Goal: Information Seeking & Learning: Learn about a topic

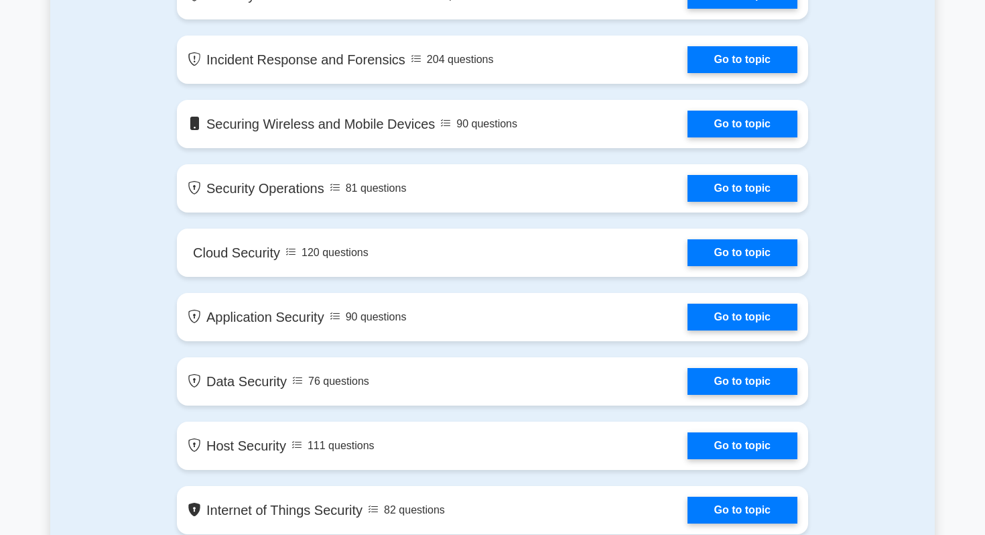
scroll to position [1302, 0]
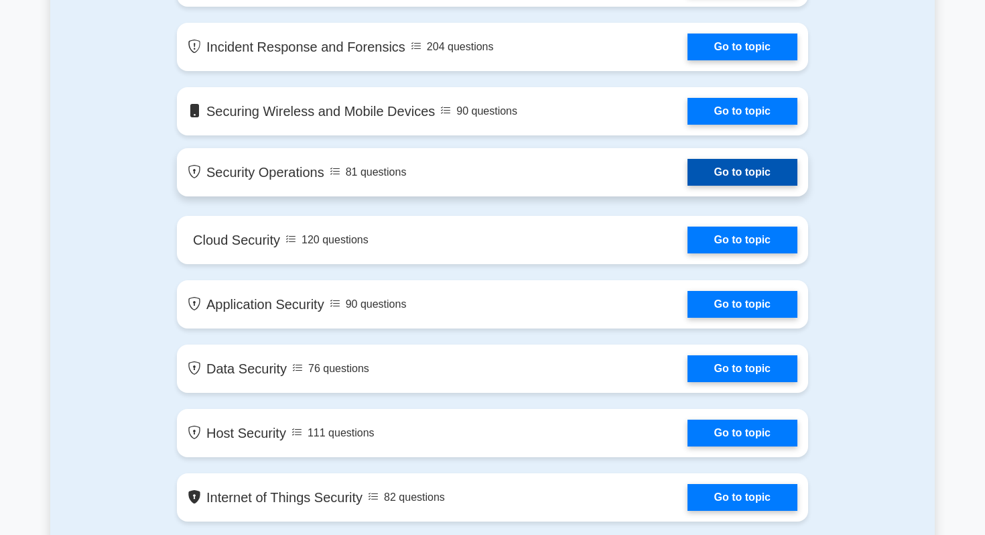
click at [760, 184] on link "Go to topic" at bounding box center [742, 172] width 110 height 27
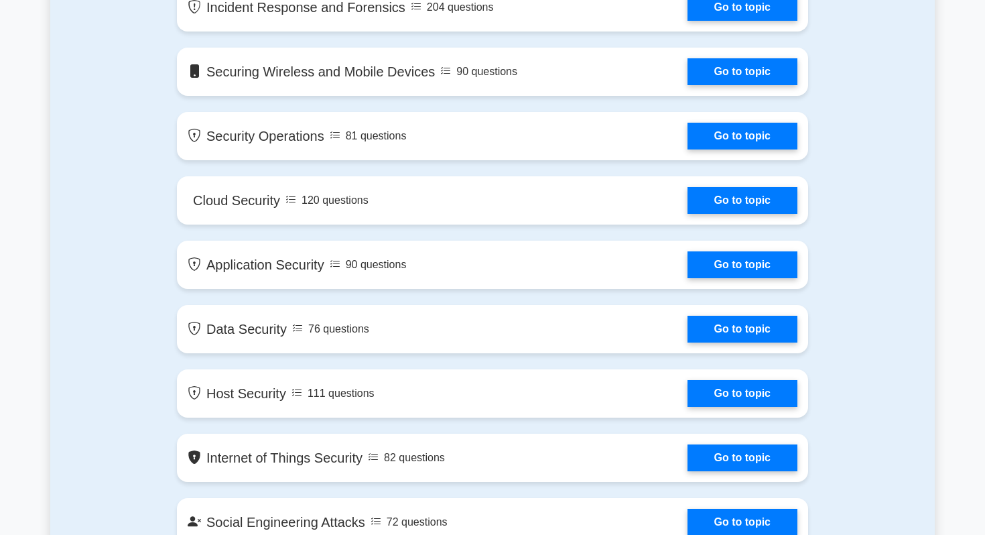
scroll to position [1352, 0]
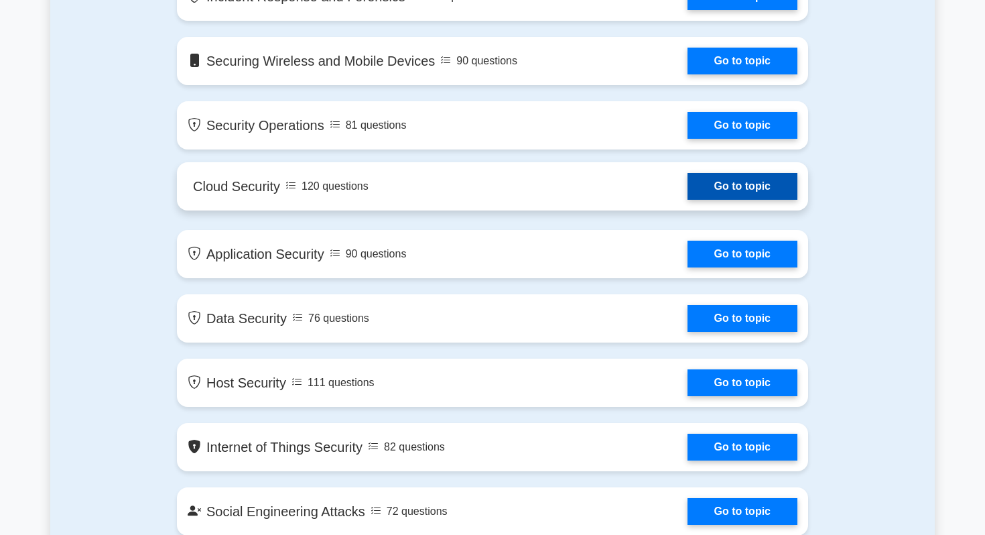
click at [701, 191] on link "Go to topic" at bounding box center [742, 186] width 110 height 27
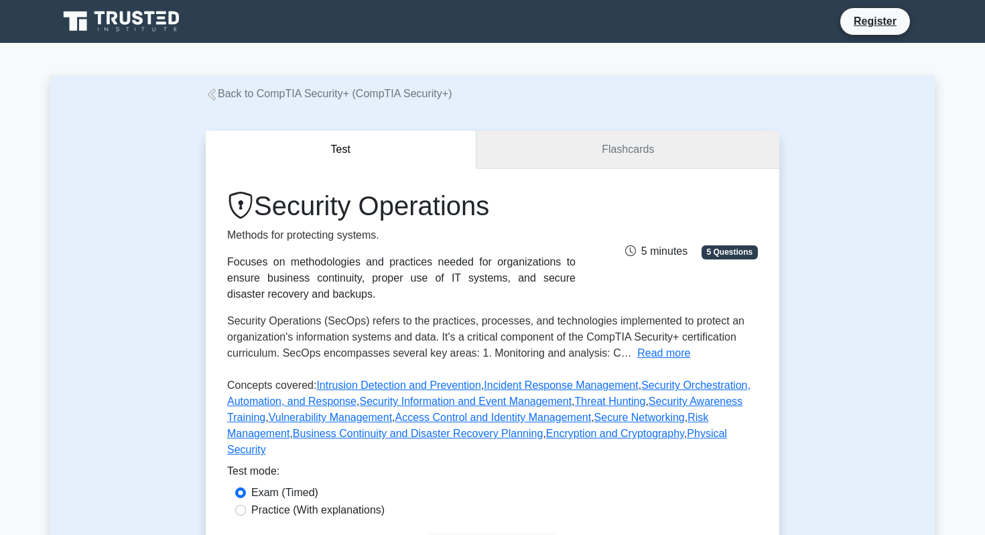
click at [644, 157] on link "Flashcards" at bounding box center [627, 150] width 303 height 38
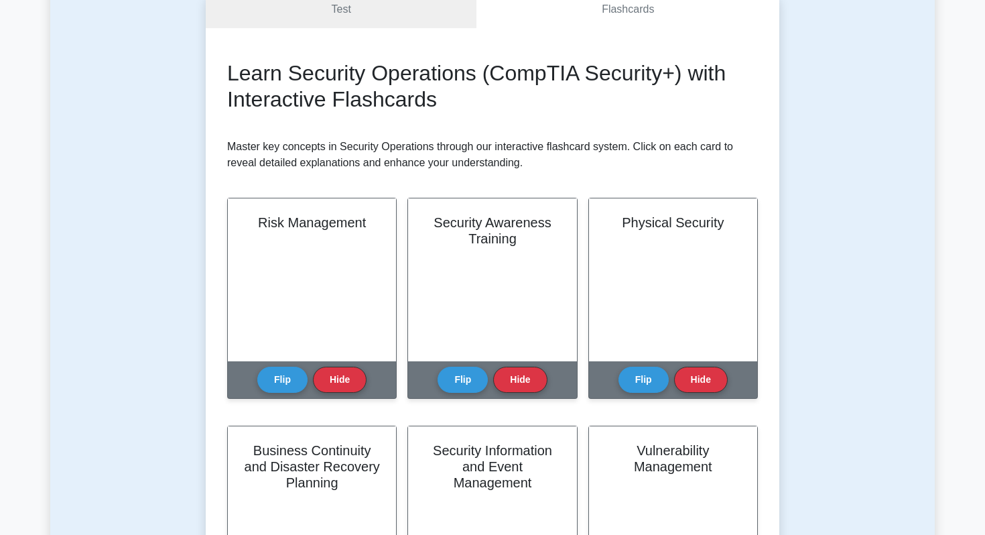
scroll to position [152, 0]
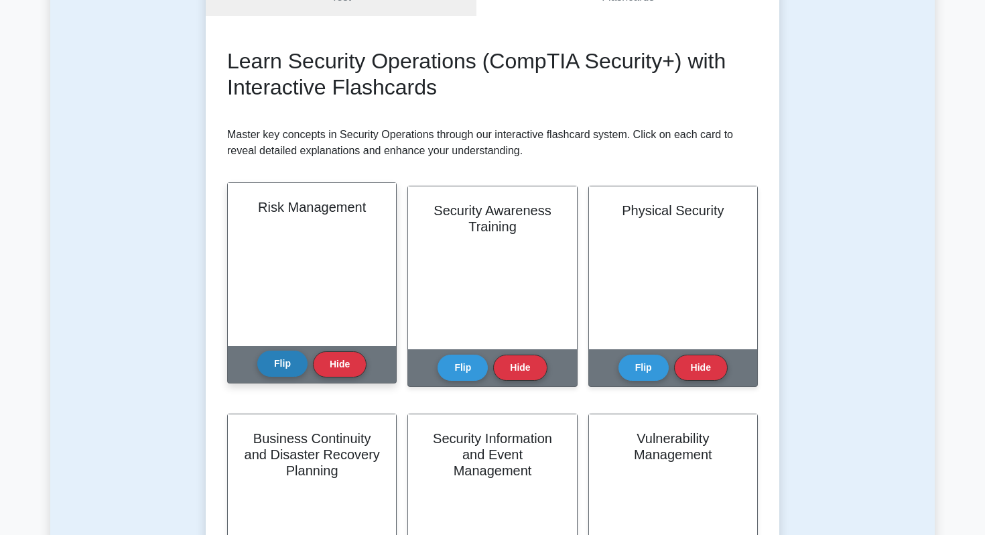
click at [286, 358] on button "Flip" at bounding box center [282, 363] width 50 height 26
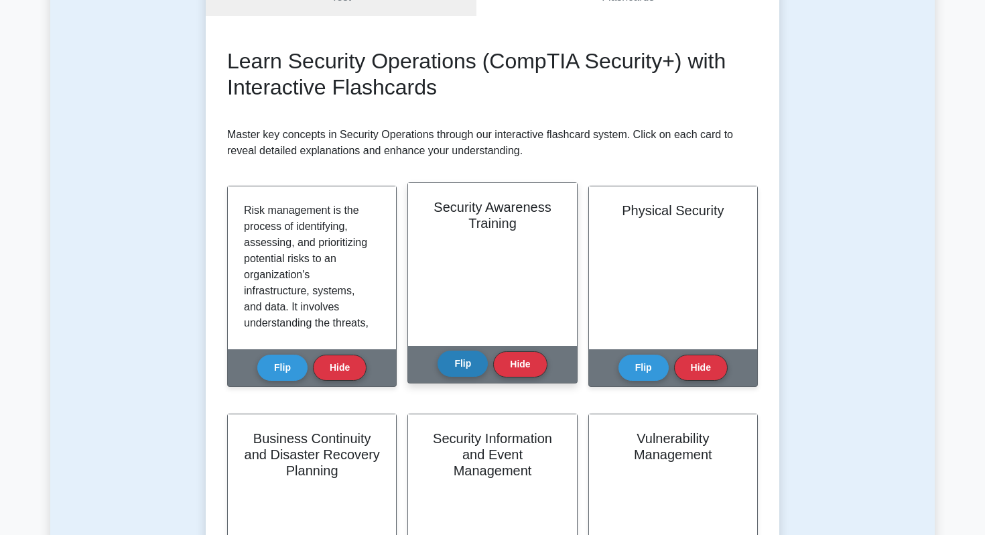
click at [462, 364] on button "Flip" at bounding box center [462, 363] width 50 height 26
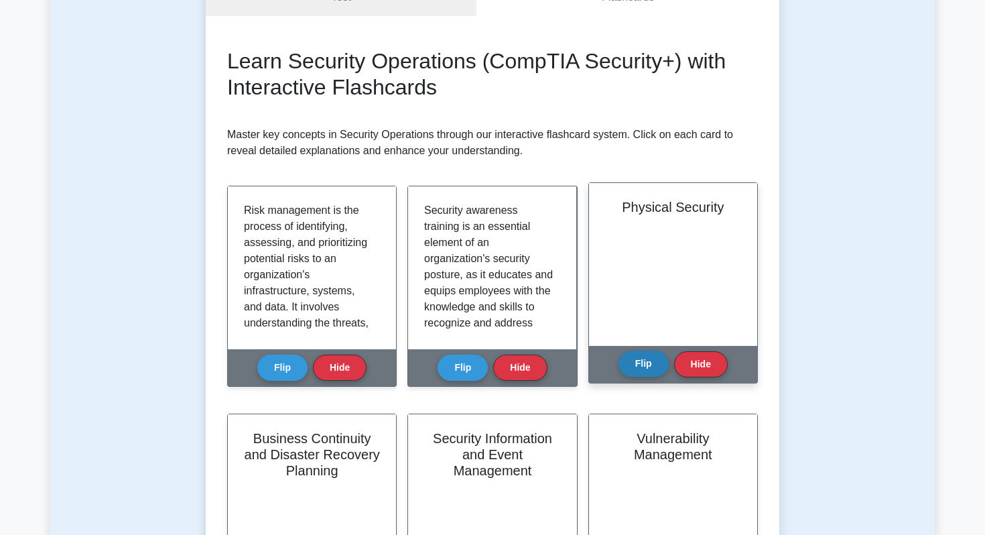
click at [649, 360] on button "Flip" at bounding box center [643, 363] width 50 height 26
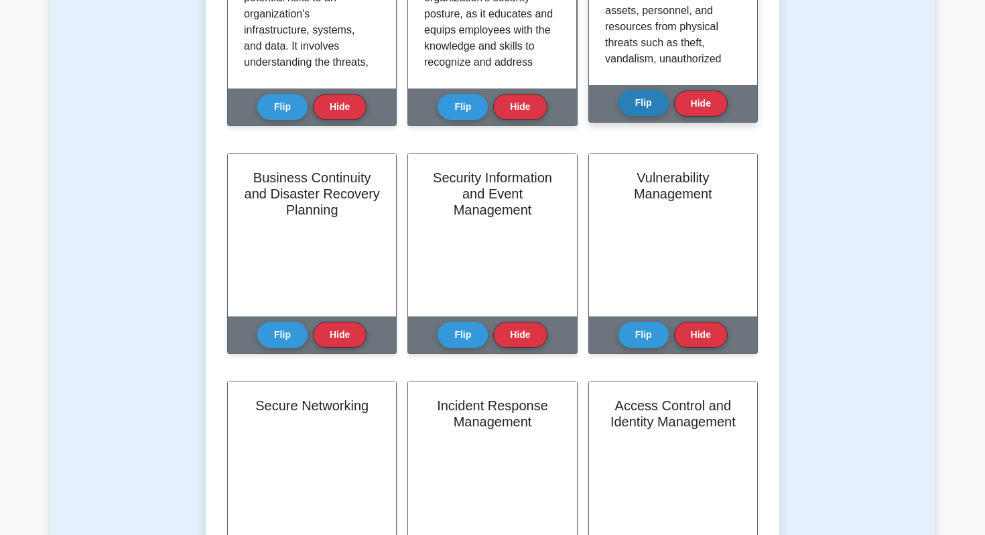
scroll to position [492, 0]
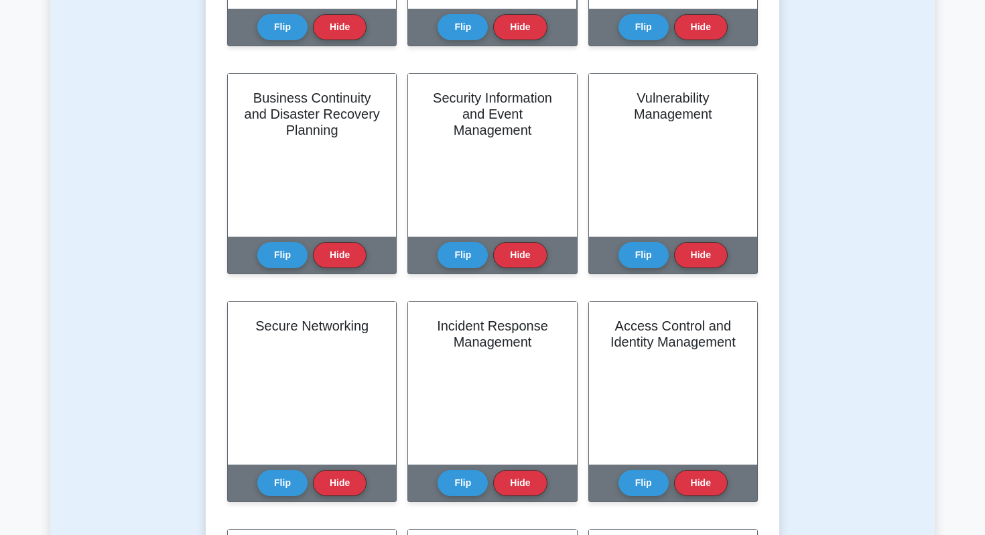
click at [638, 278] on div "Vulnerability Management Flip Hide" at bounding box center [672, 181] width 169 height 217
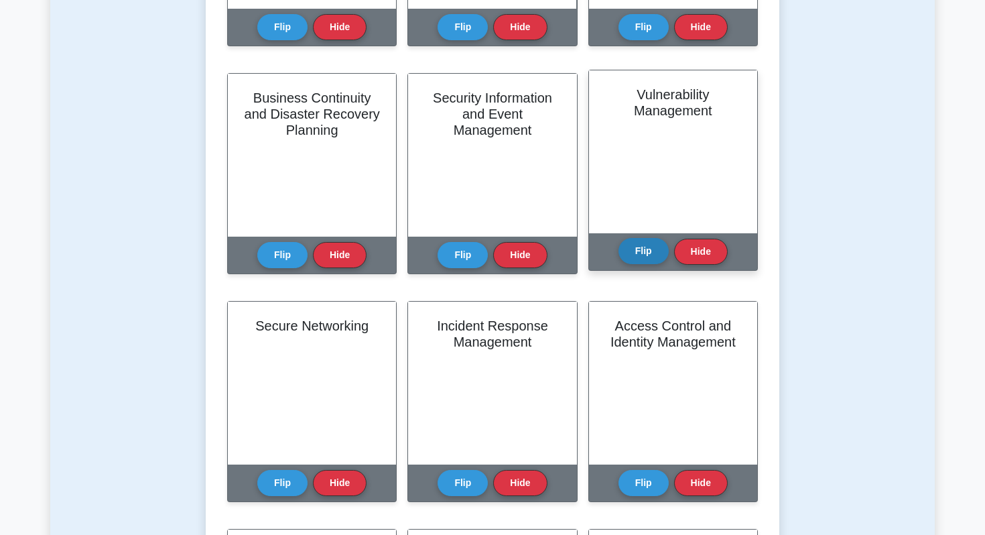
click at [638, 259] on button "Flip" at bounding box center [643, 251] width 50 height 26
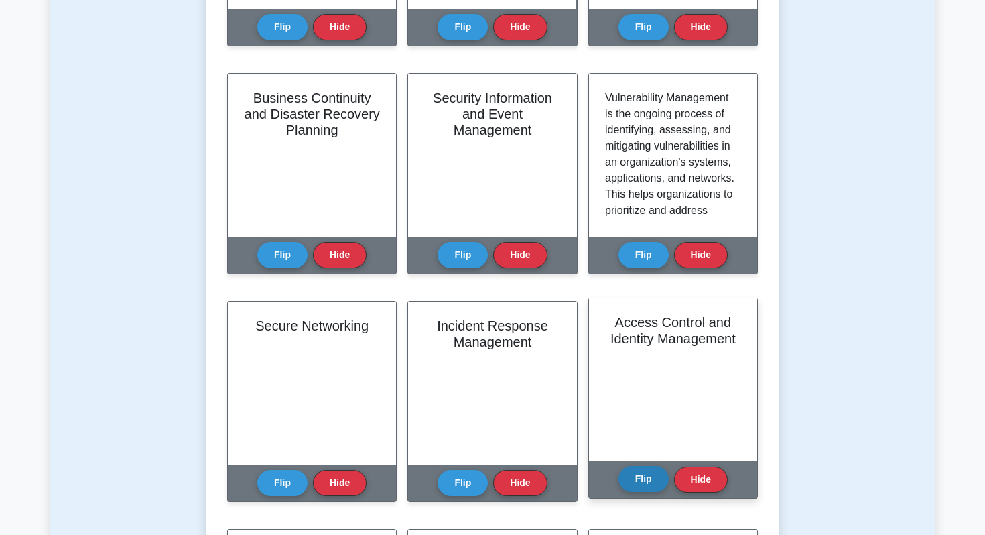
click at [641, 474] on button "Flip" at bounding box center [643, 479] width 50 height 26
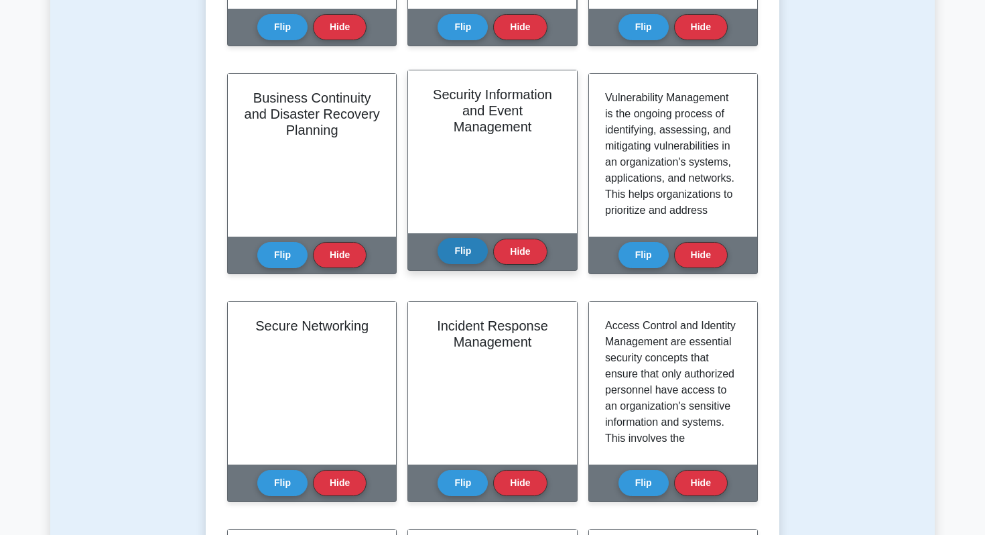
click at [468, 248] on button "Flip" at bounding box center [462, 251] width 50 height 26
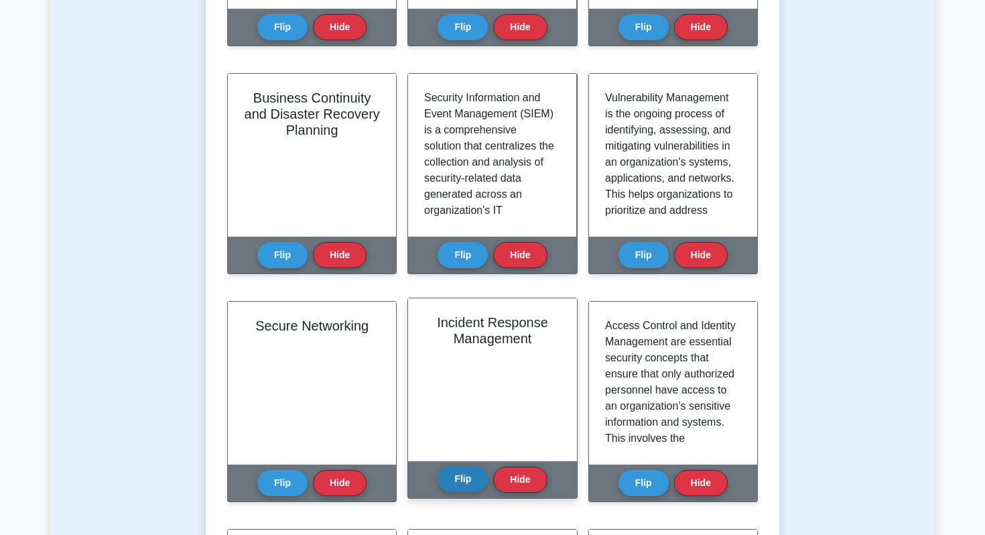
click at [450, 479] on button "Flip" at bounding box center [462, 479] width 50 height 26
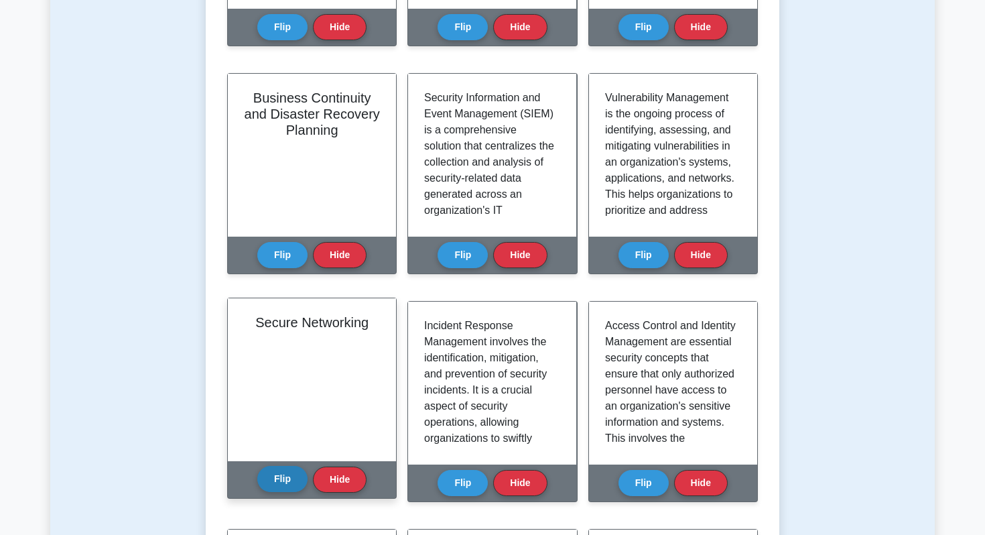
click at [289, 482] on button "Flip" at bounding box center [282, 479] width 50 height 26
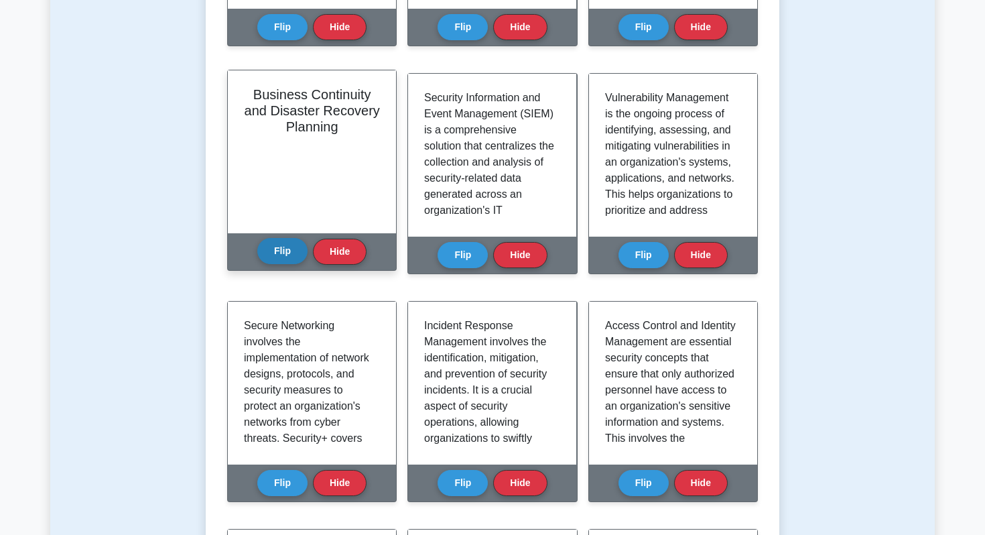
click at [283, 254] on button "Flip" at bounding box center [282, 251] width 50 height 26
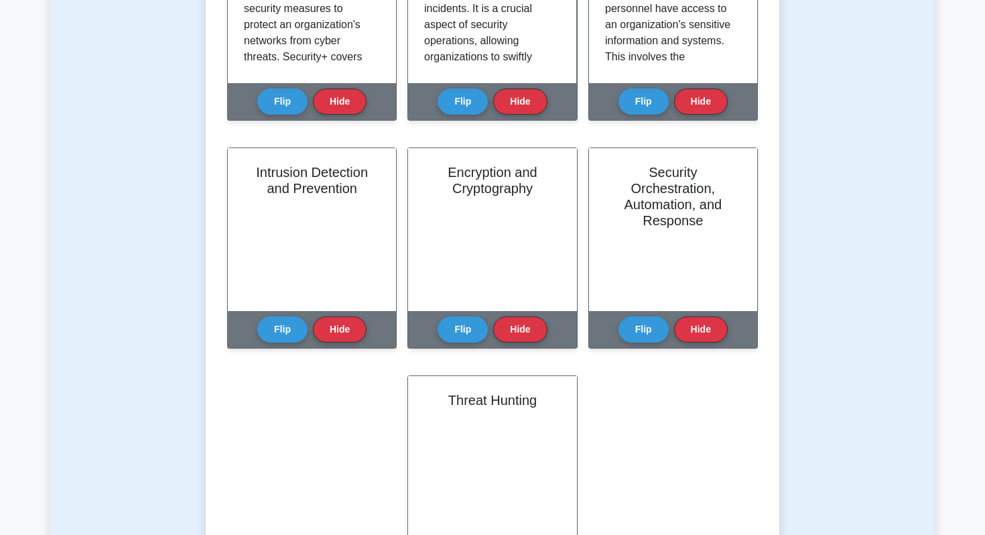
scroll to position [975, 0]
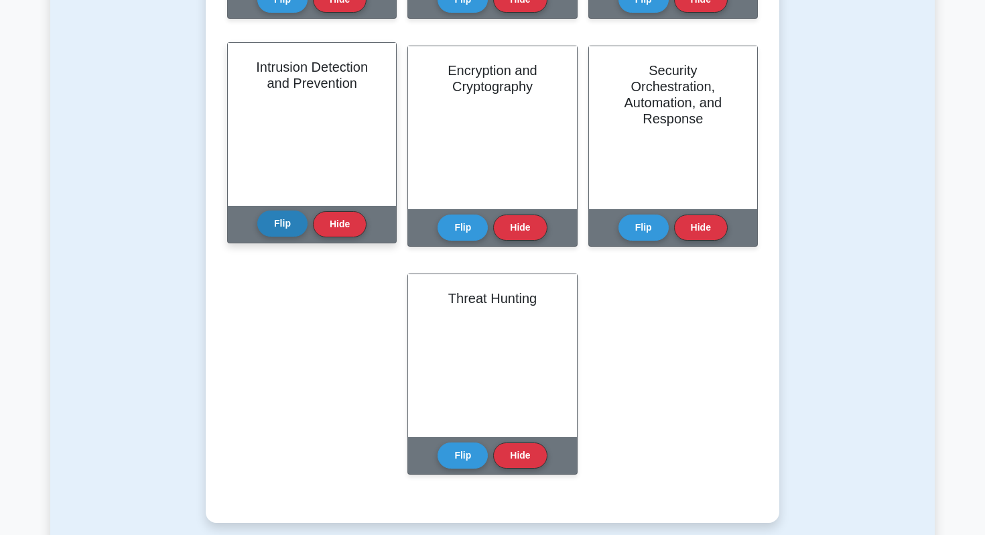
click at [271, 236] on div "Flip Hide" at bounding box center [311, 224] width 109 height 37
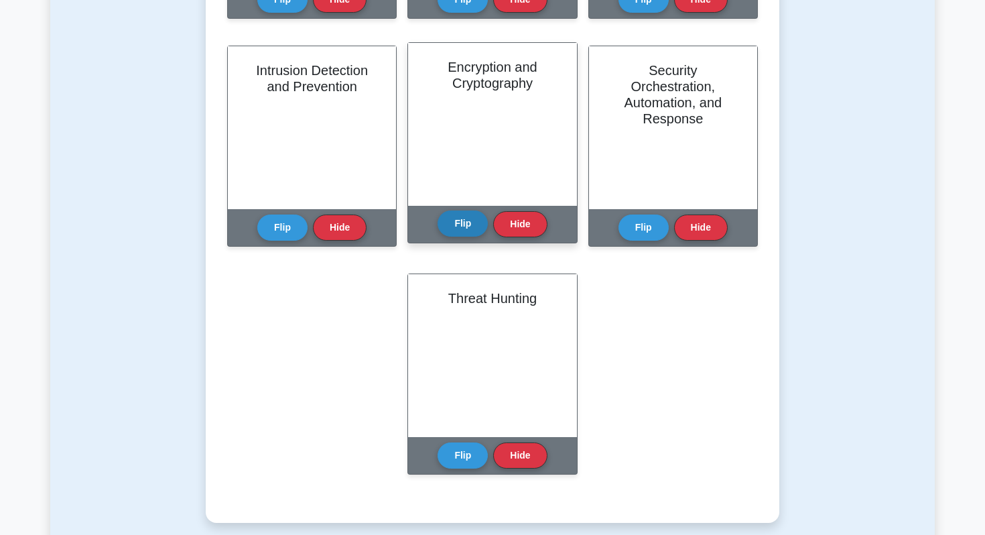
click at [452, 228] on button "Flip" at bounding box center [462, 223] width 50 height 26
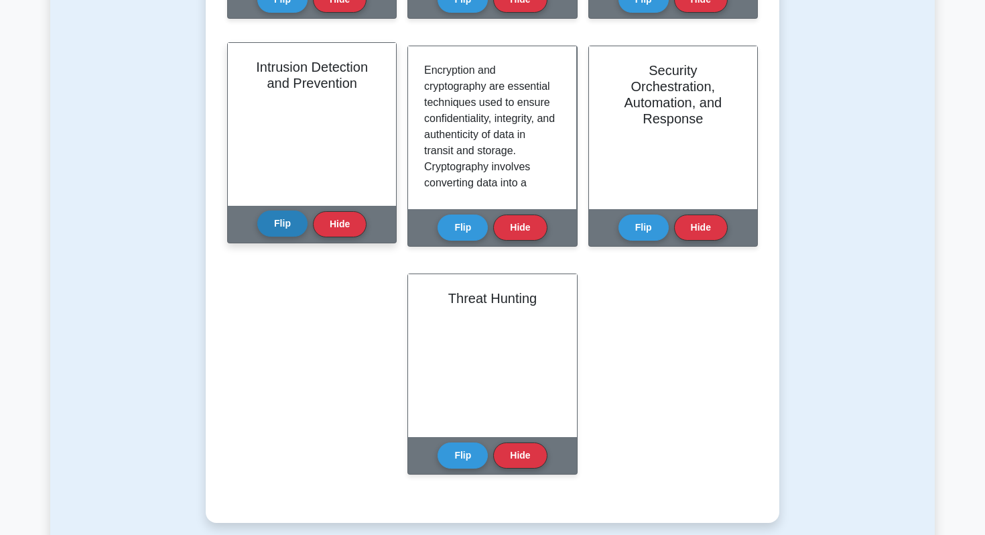
click at [296, 233] on button "Flip" at bounding box center [282, 223] width 50 height 26
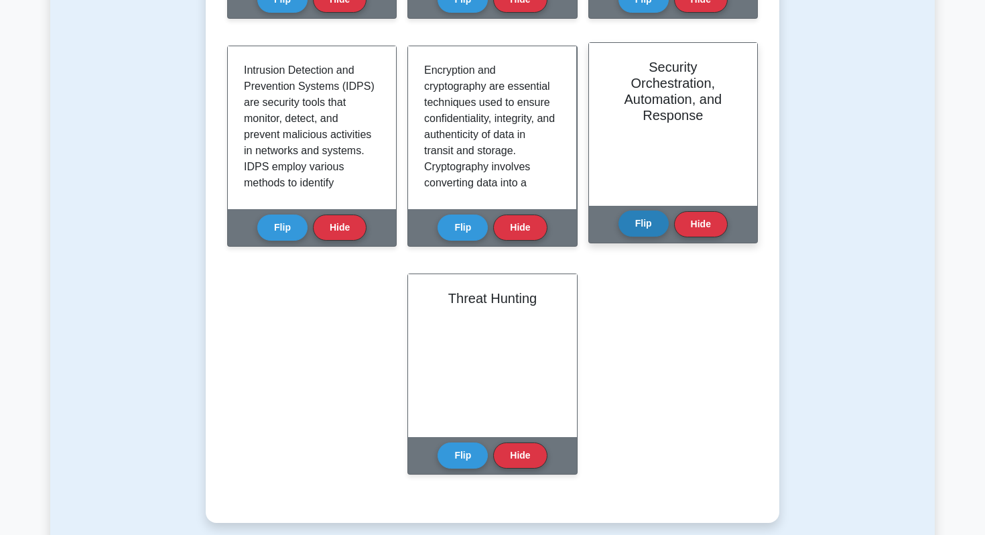
click at [635, 226] on button "Flip" at bounding box center [643, 223] width 50 height 26
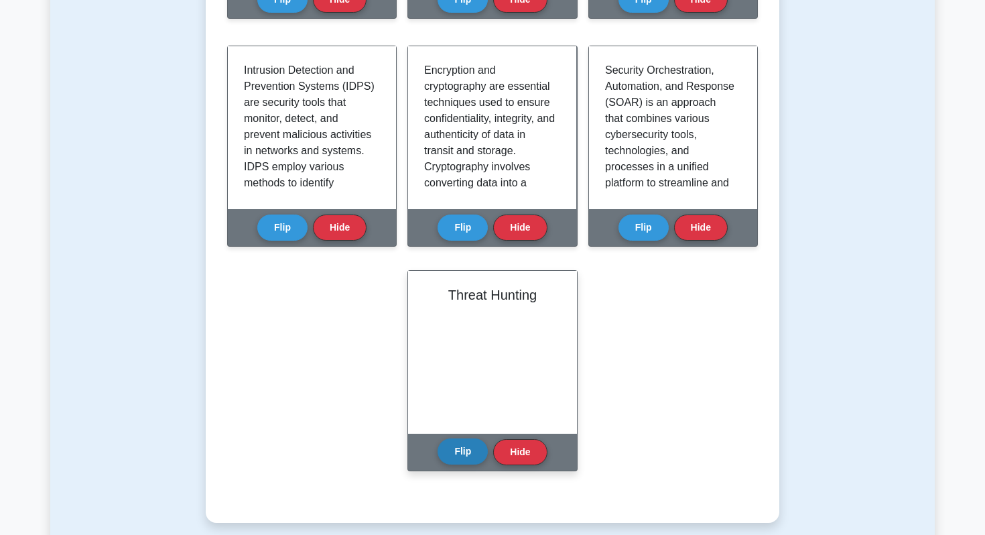
click at [458, 461] on button "Flip" at bounding box center [462, 451] width 50 height 26
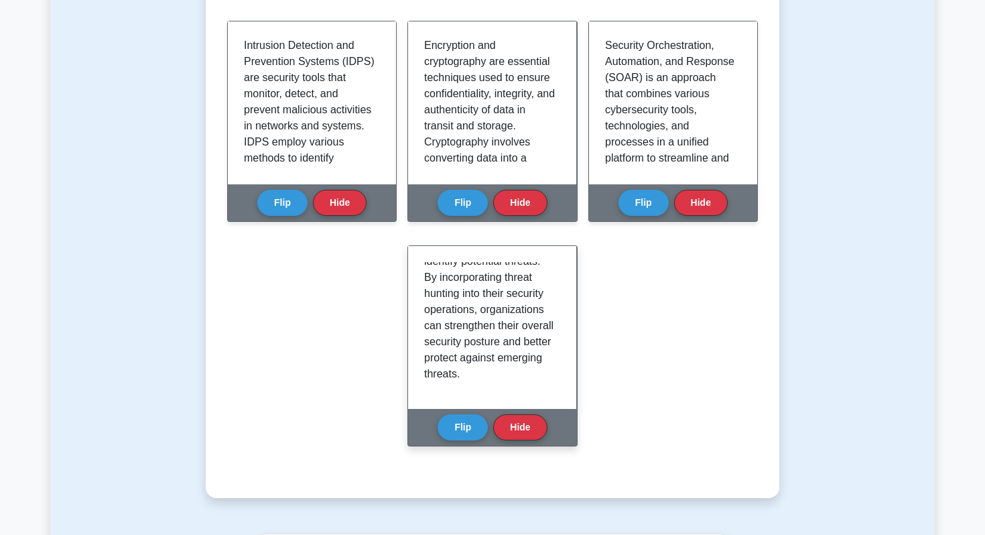
scroll to position [459, 0]
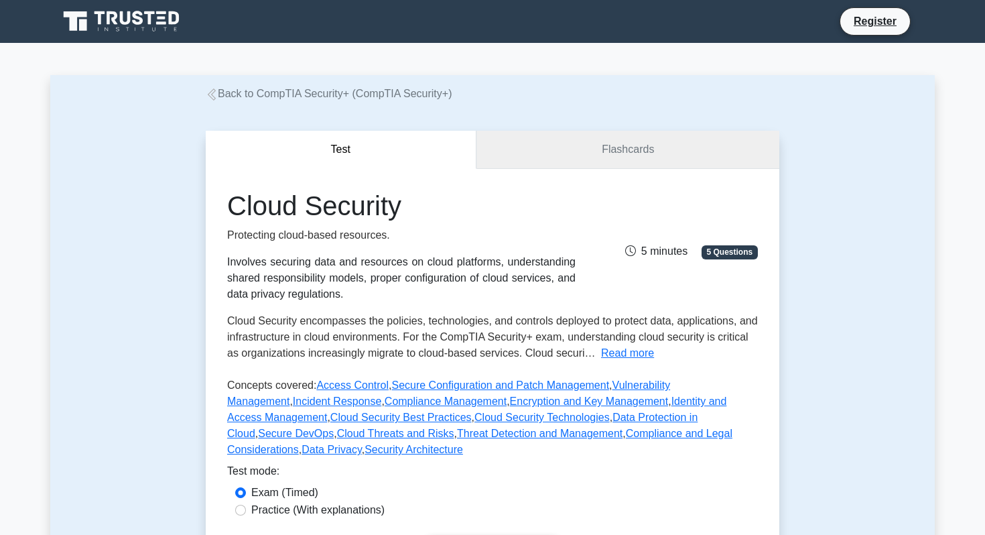
click at [640, 147] on link "Flashcards" at bounding box center [627, 150] width 303 height 38
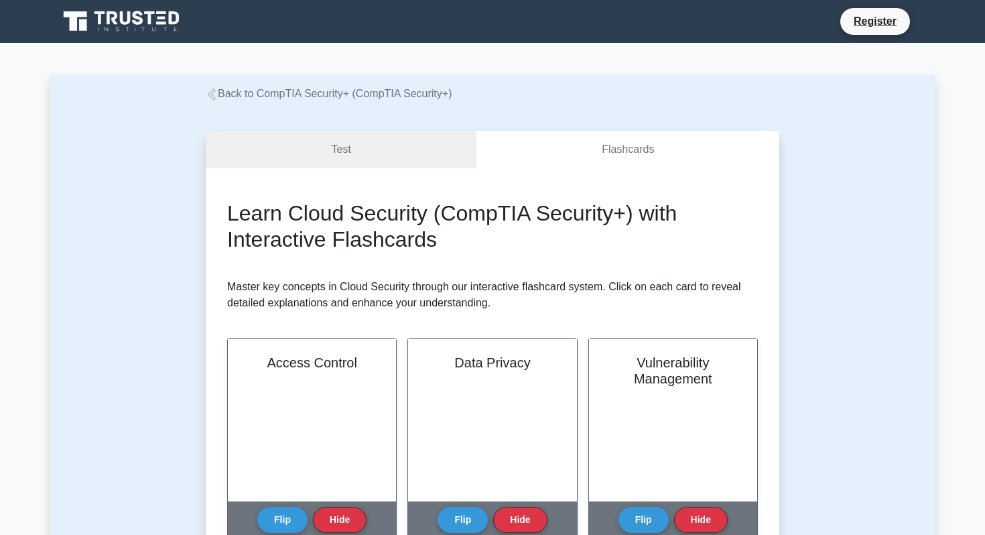
scroll to position [208, 0]
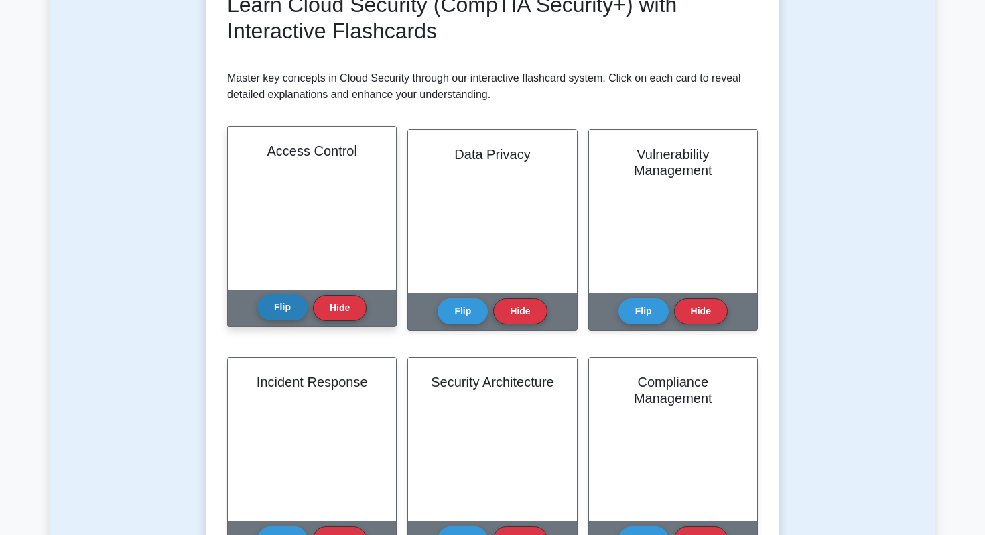
click at [290, 312] on button "Flip" at bounding box center [282, 307] width 50 height 26
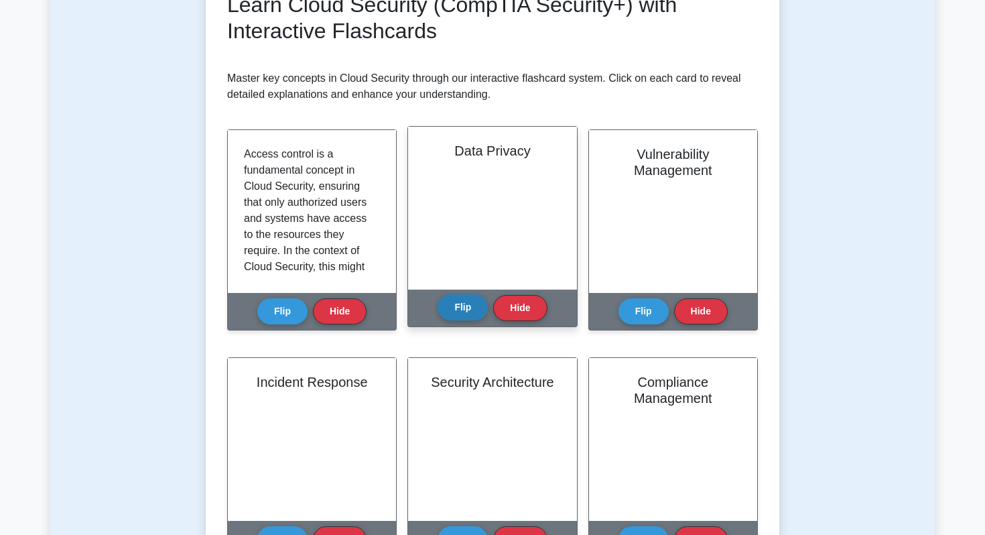
click at [482, 310] on button "Flip" at bounding box center [462, 307] width 50 height 26
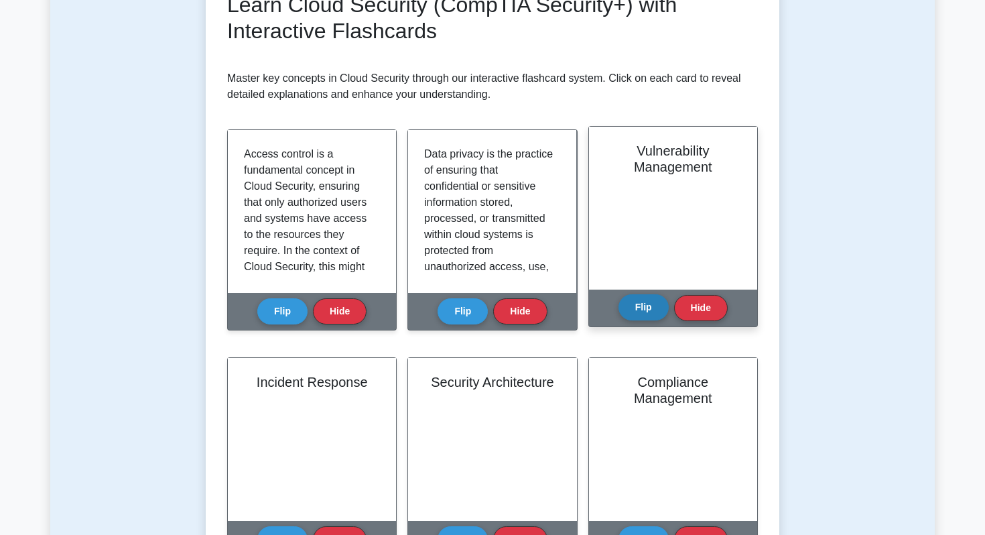
click at [660, 312] on button "Flip" at bounding box center [643, 307] width 50 height 26
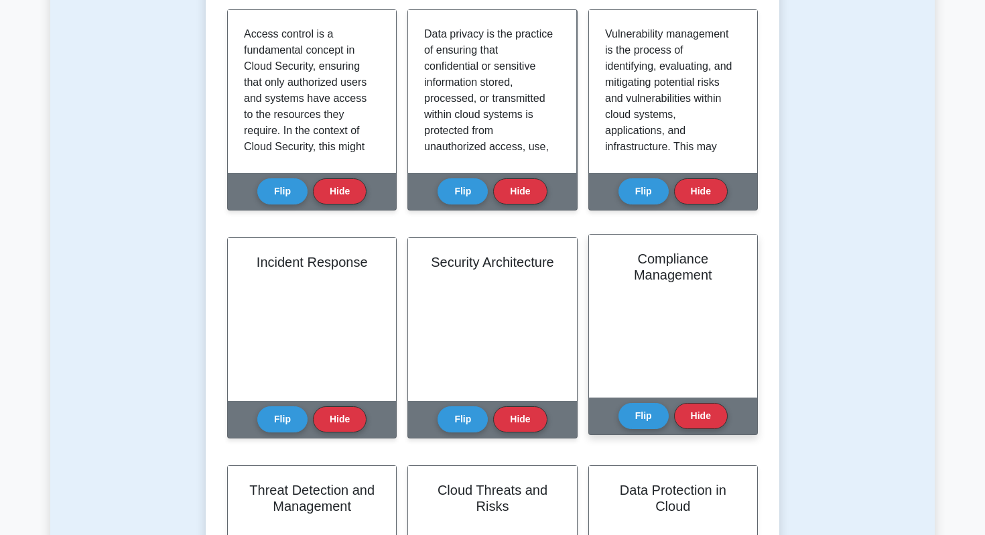
scroll to position [348, 0]
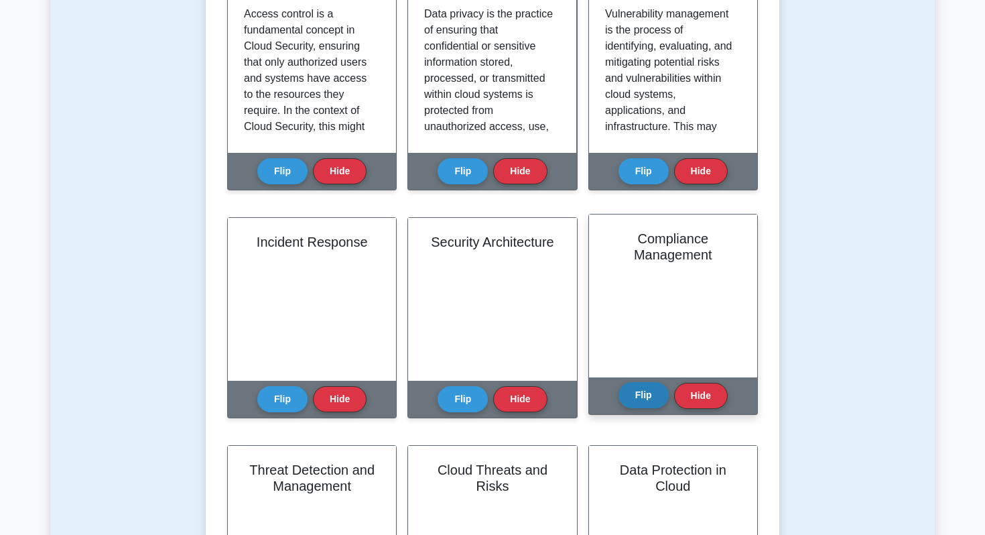
click at [640, 397] on button "Flip" at bounding box center [643, 395] width 50 height 26
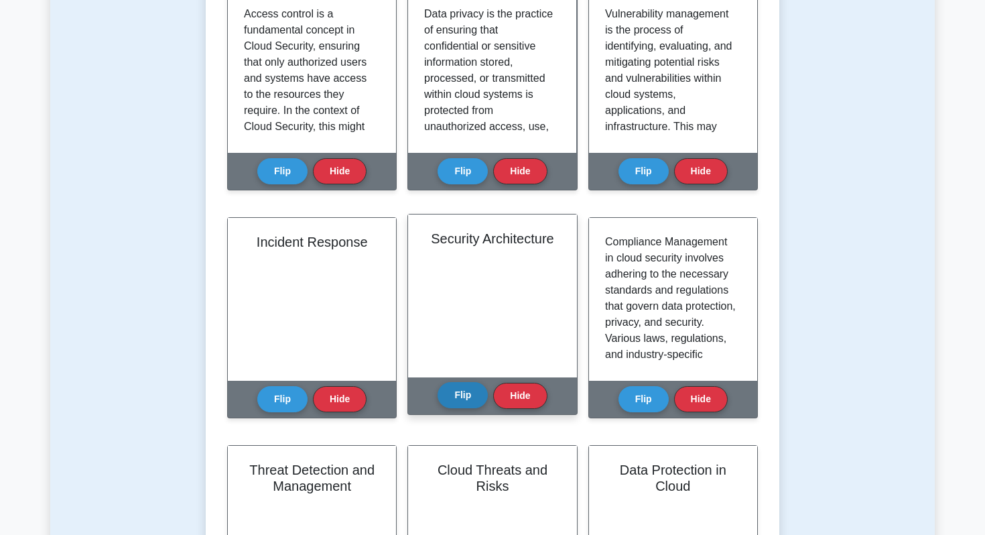
click at [458, 397] on button "Flip" at bounding box center [462, 395] width 50 height 26
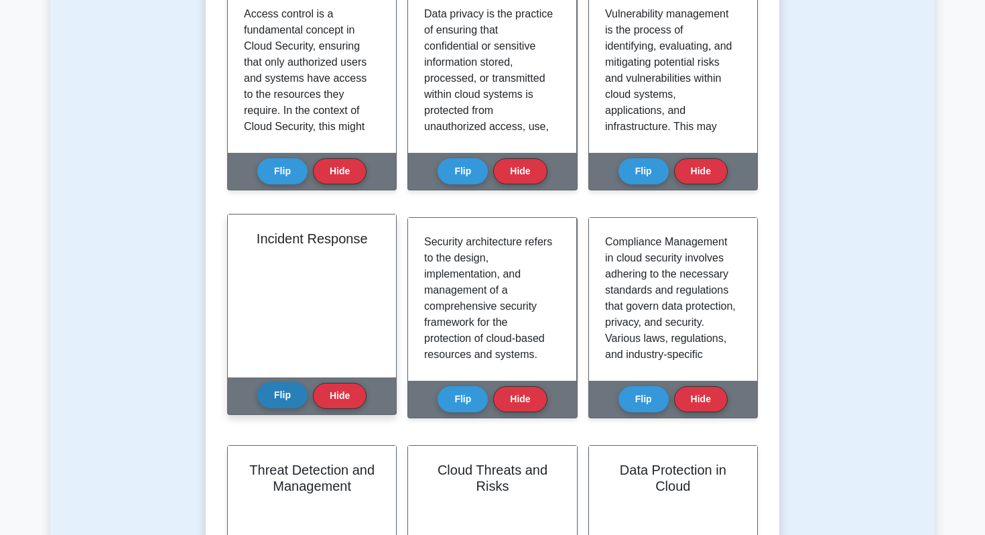
click at [267, 400] on button "Flip" at bounding box center [282, 395] width 50 height 26
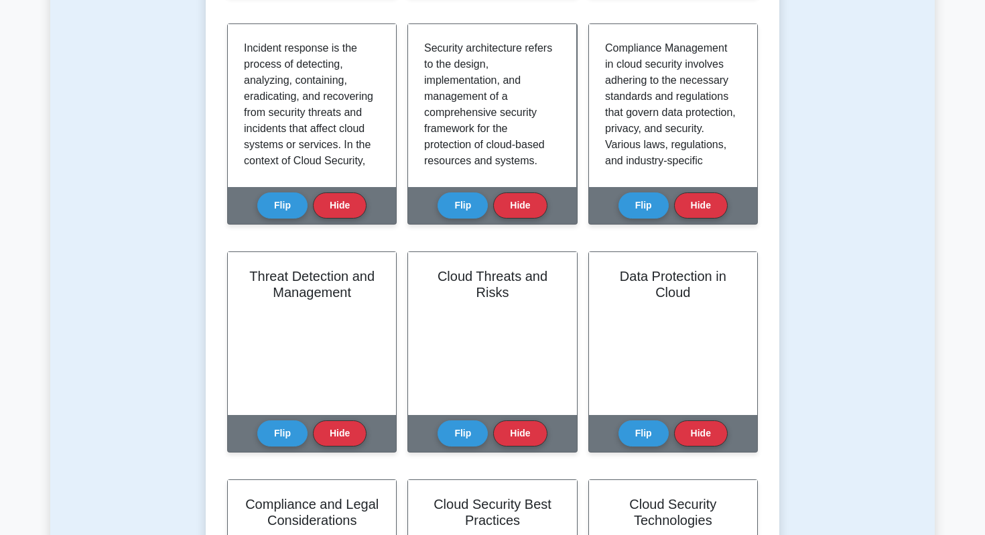
scroll to position [594, 0]
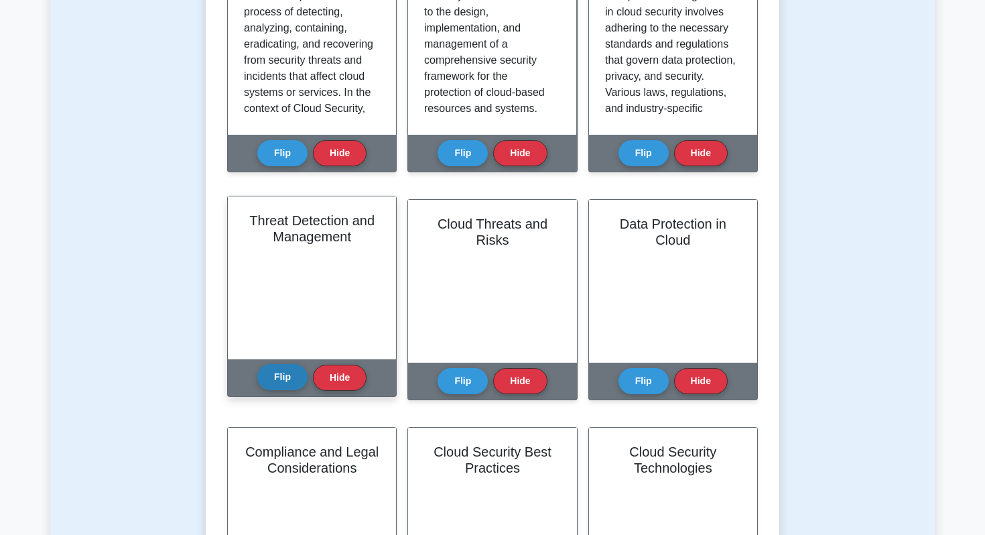
click at [280, 389] on button "Flip" at bounding box center [282, 377] width 50 height 26
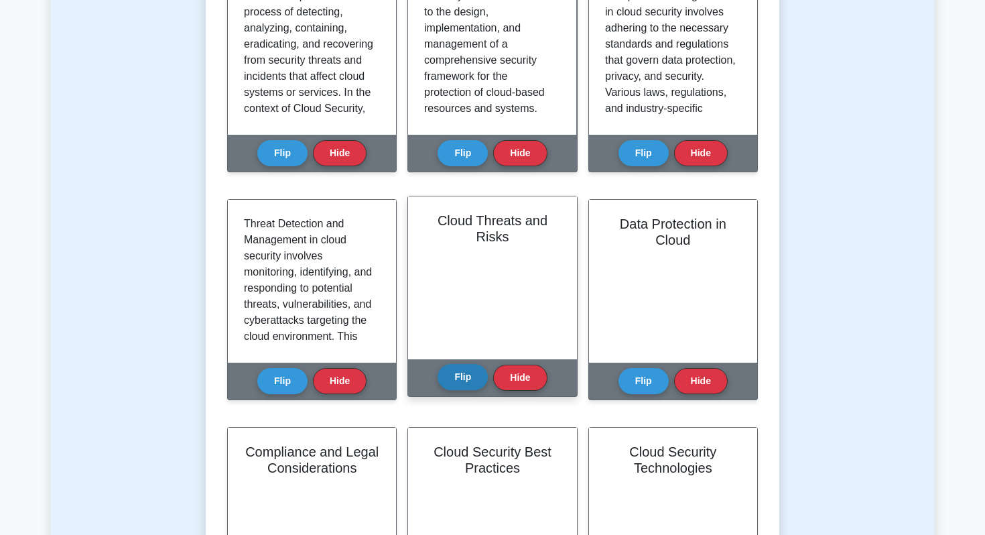
click at [452, 378] on button "Flip" at bounding box center [462, 377] width 50 height 26
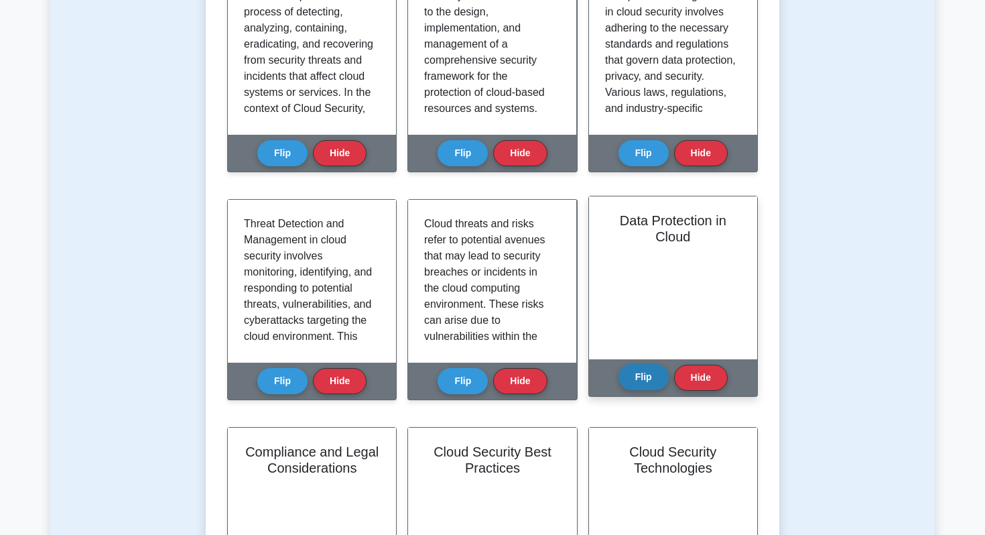
click at [650, 387] on button "Flip" at bounding box center [643, 377] width 50 height 26
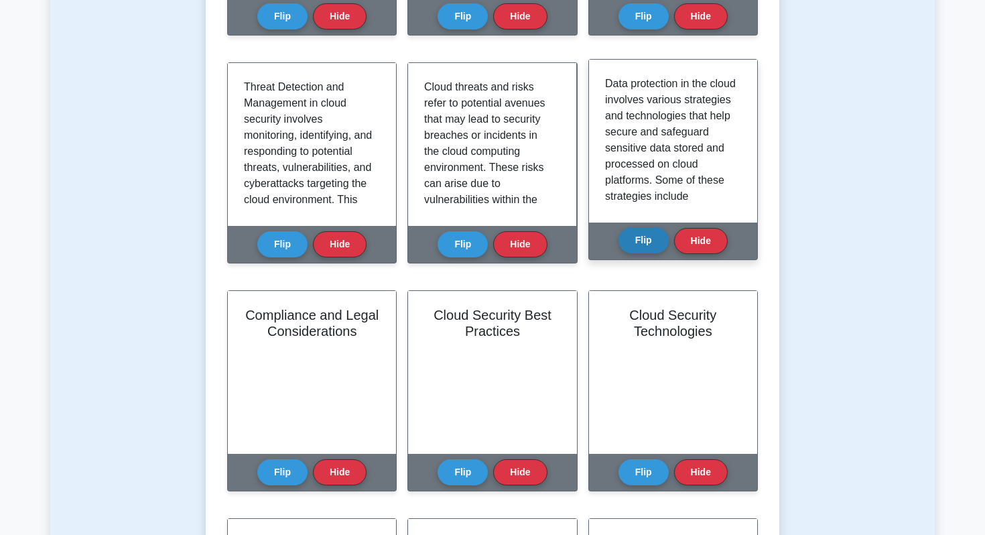
scroll to position [799, 0]
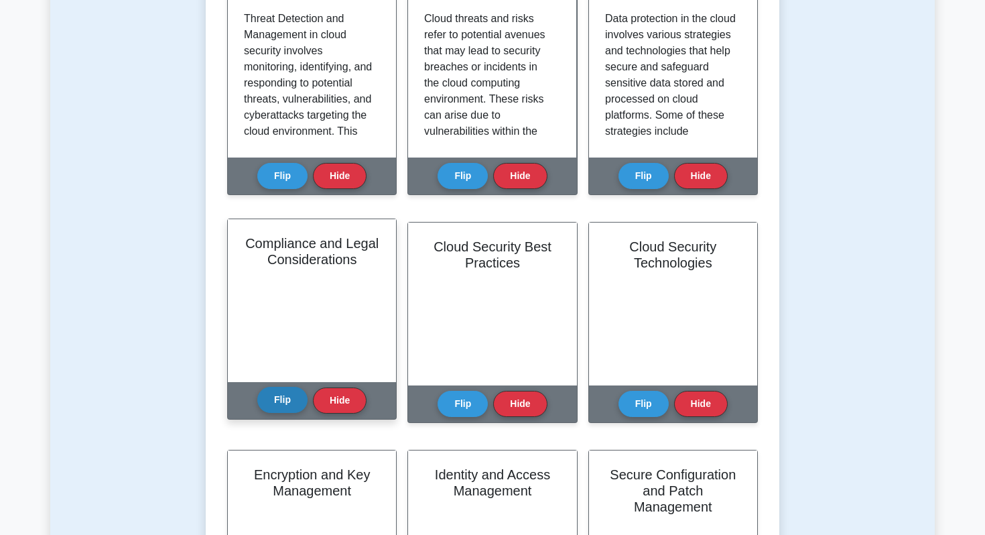
click at [273, 409] on button "Flip" at bounding box center [282, 400] width 50 height 26
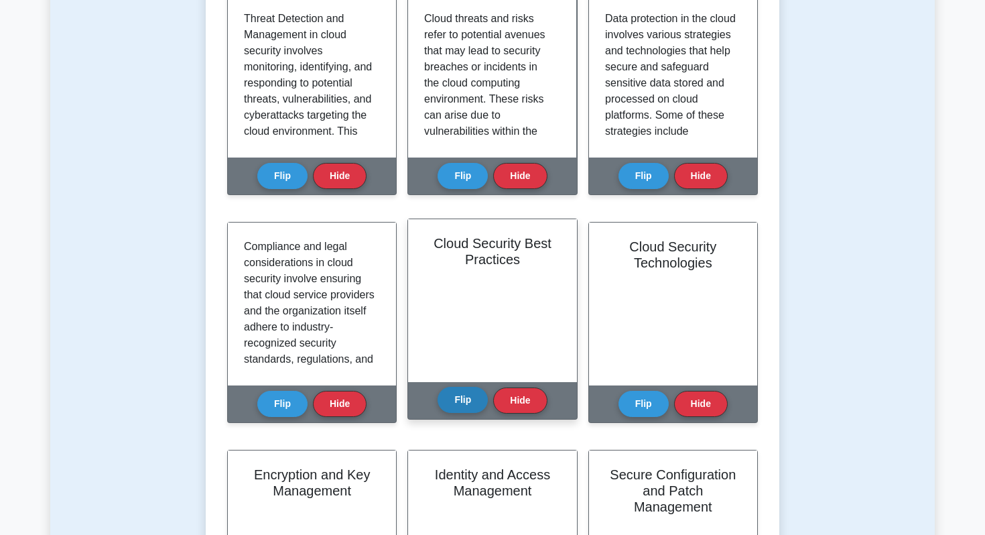
click at [470, 401] on button "Flip" at bounding box center [462, 400] width 50 height 26
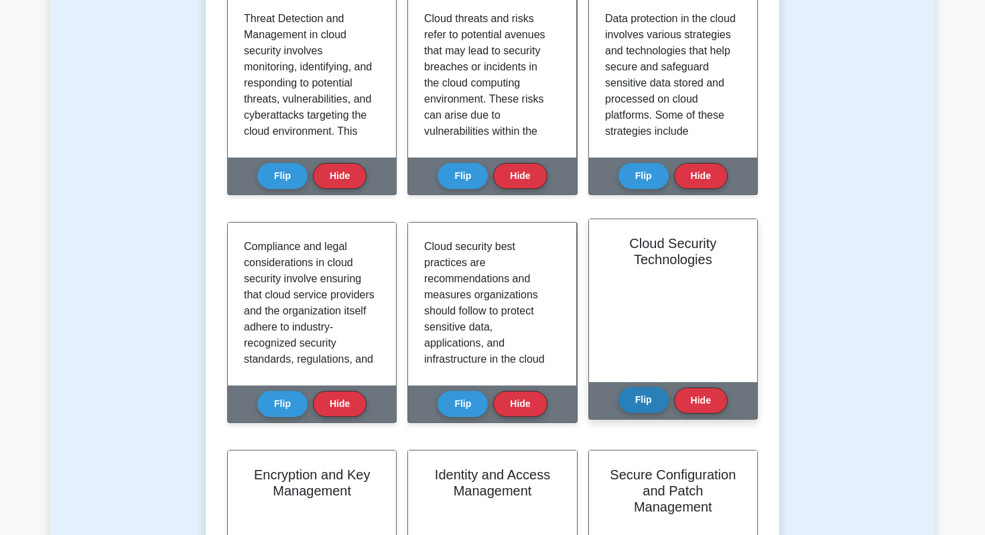
click at [642, 405] on button "Flip" at bounding box center [643, 400] width 50 height 26
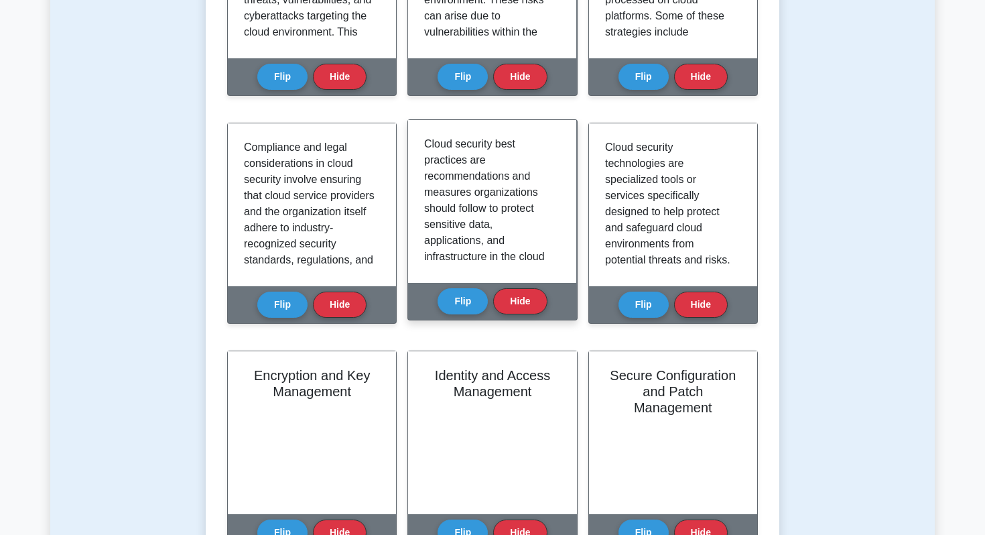
scroll to position [1062, 0]
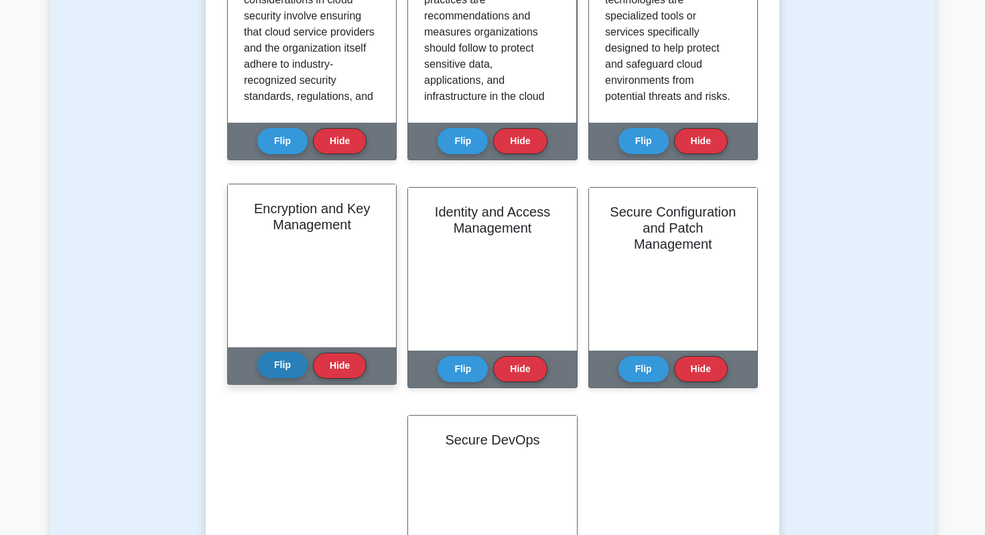
click at [281, 366] on button "Flip" at bounding box center [282, 365] width 50 height 26
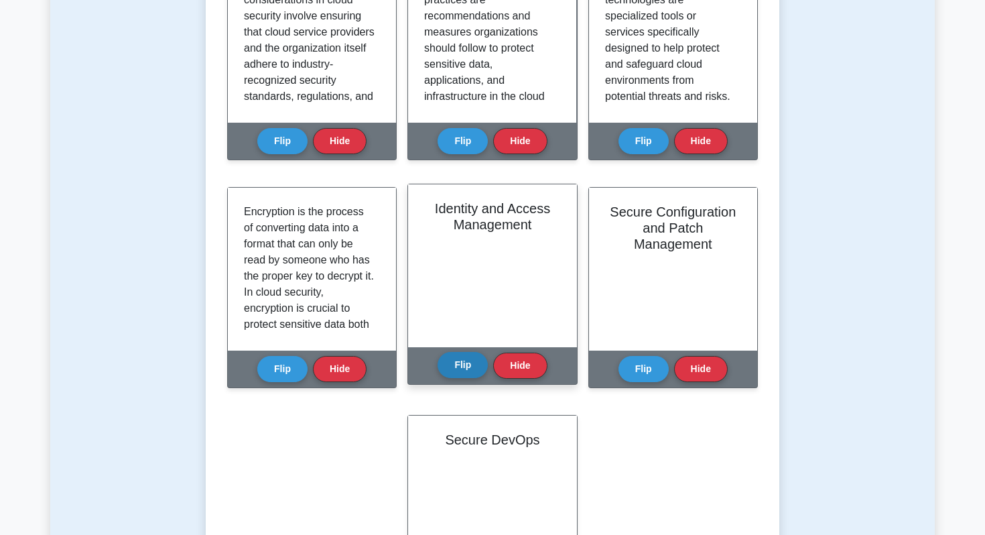
click at [454, 361] on button "Flip" at bounding box center [462, 365] width 50 height 26
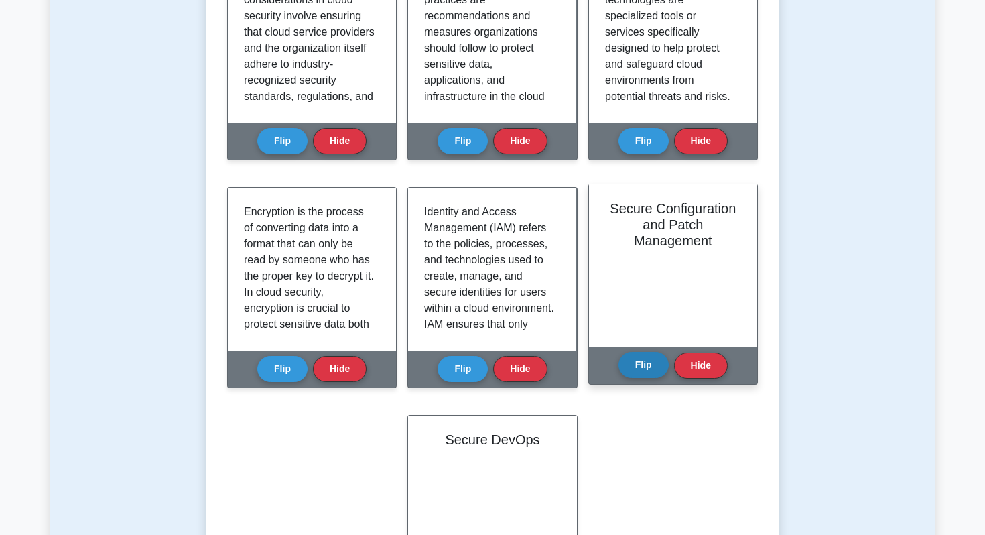
click at [644, 370] on button "Flip" at bounding box center [643, 365] width 50 height 26
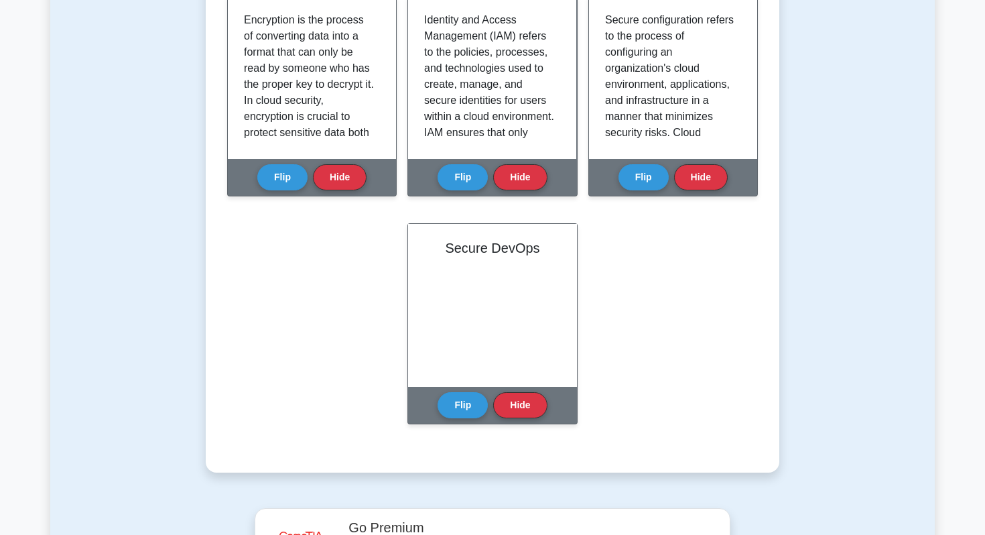
scroll to position [1298, 0]
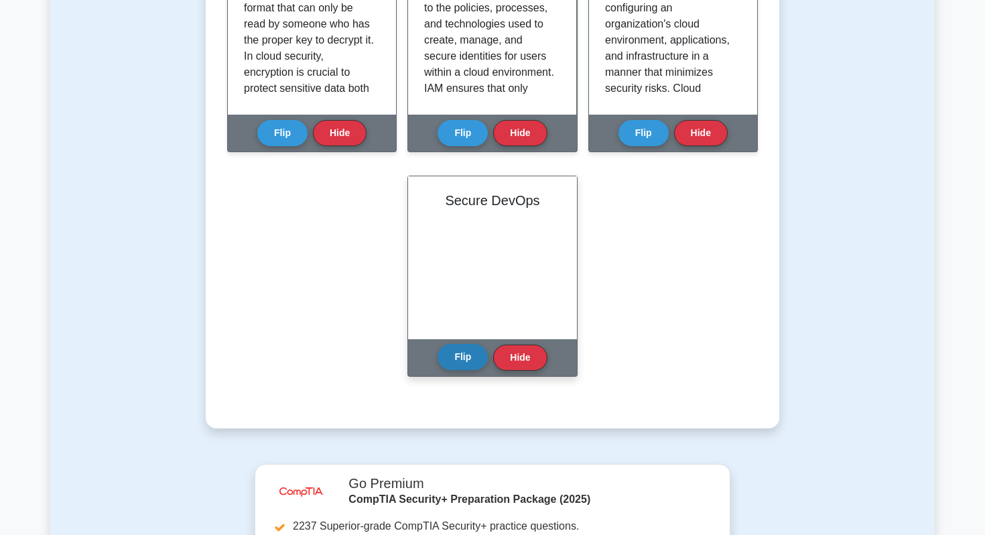
click at [455, 359] on button "Flip" at bounding box center [462, 357] width 50 height 26
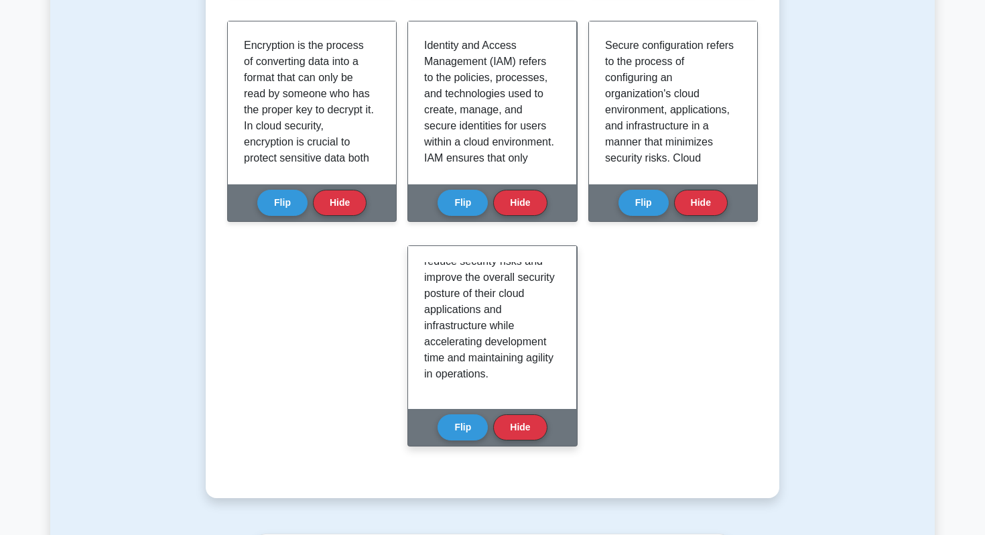
scroll to position [475, 0]
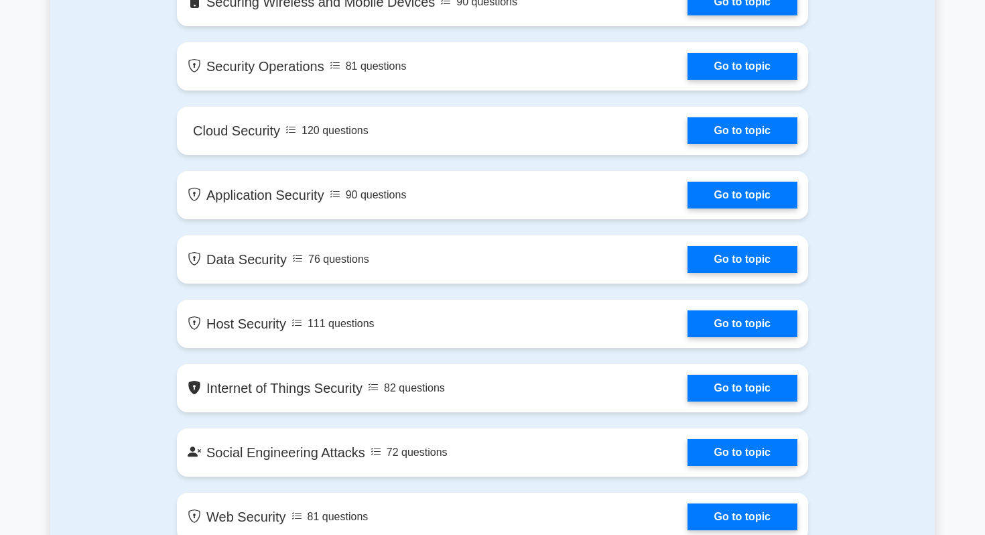
scroll to position [1416, 0]
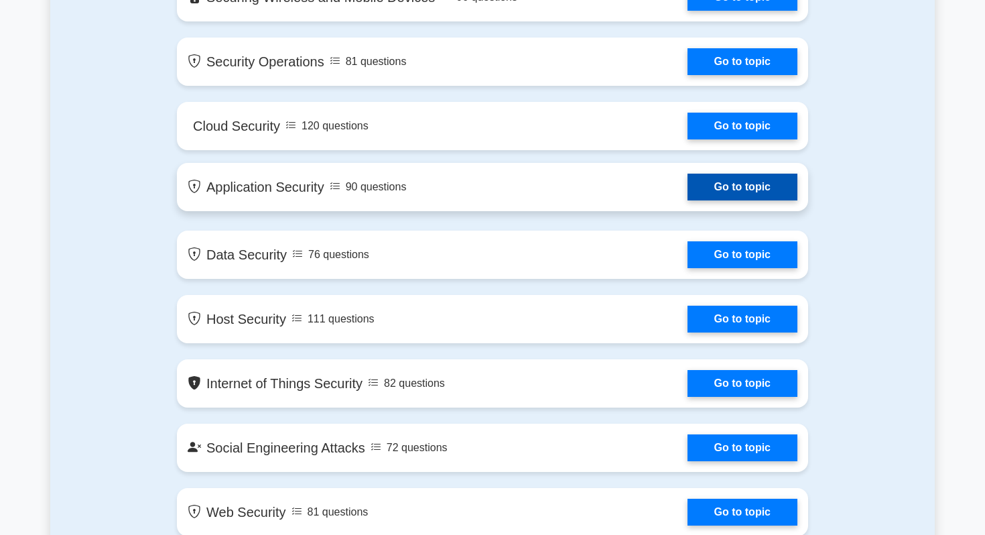
click at [728, 181] on link "Go to topic" at bounding box center [742, 187] width 110 height 27
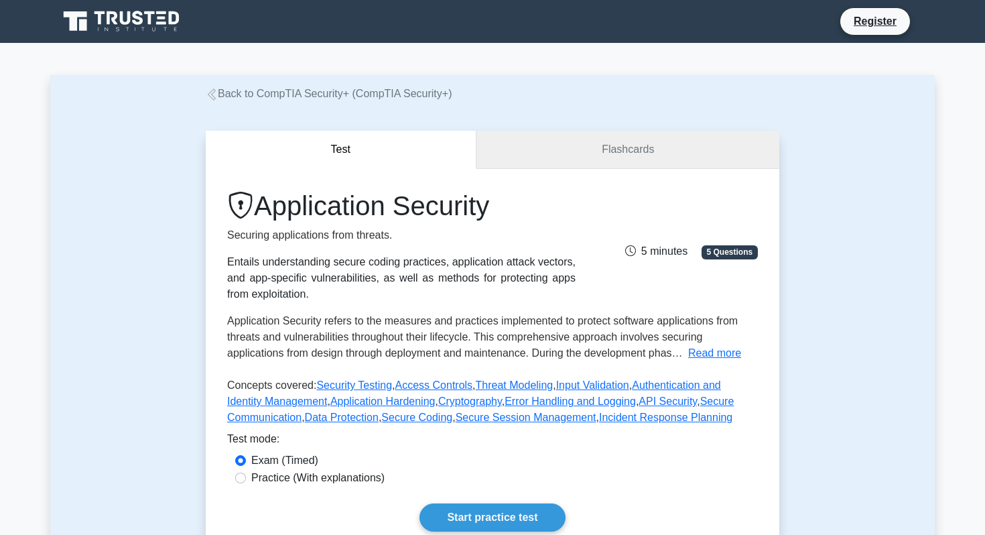
click at [598, 162] on link "Flashcards" at bounding box center [627, 150] width 303 height 38
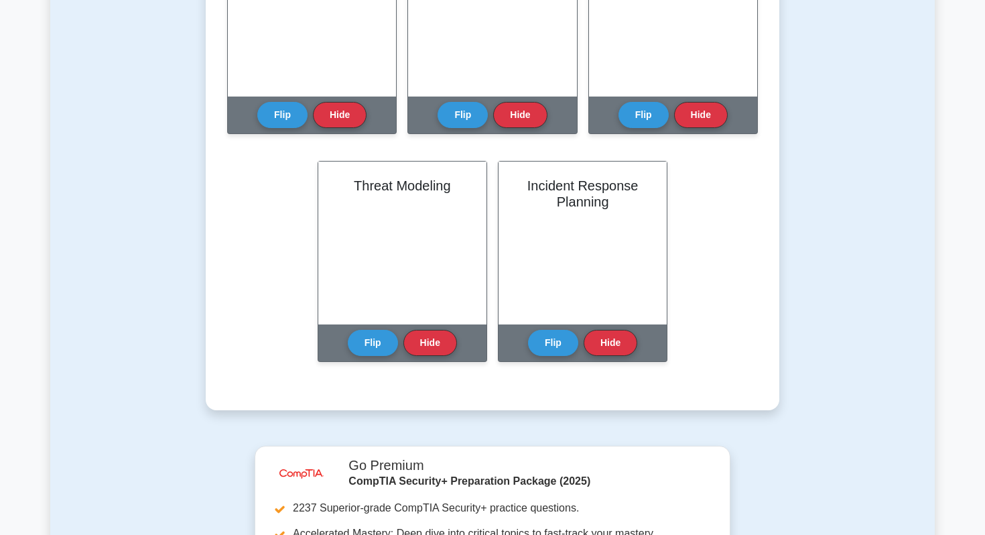
scroll to position [1063, 0]
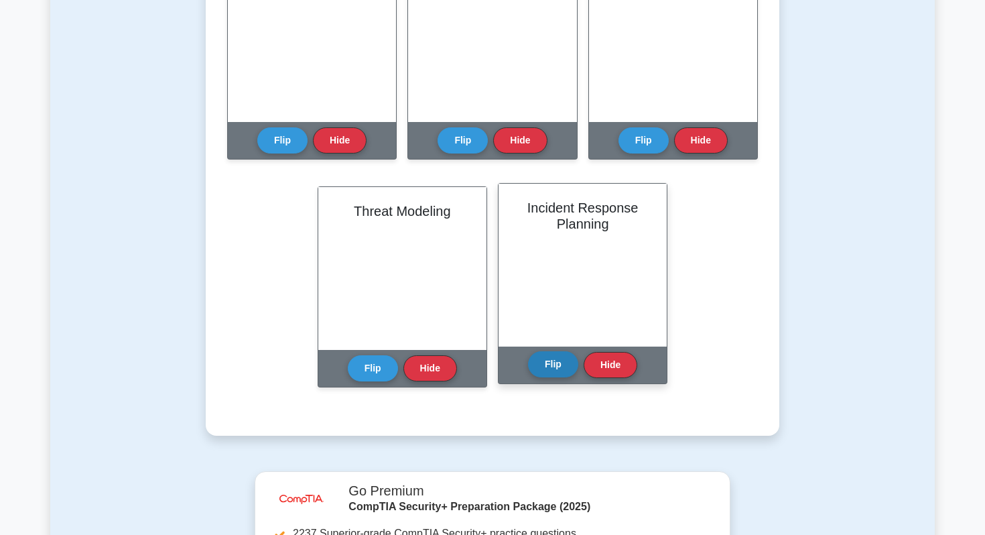
click at [567, 366] on button "Flip" at bounding box center [553, 364] width 50 height 26
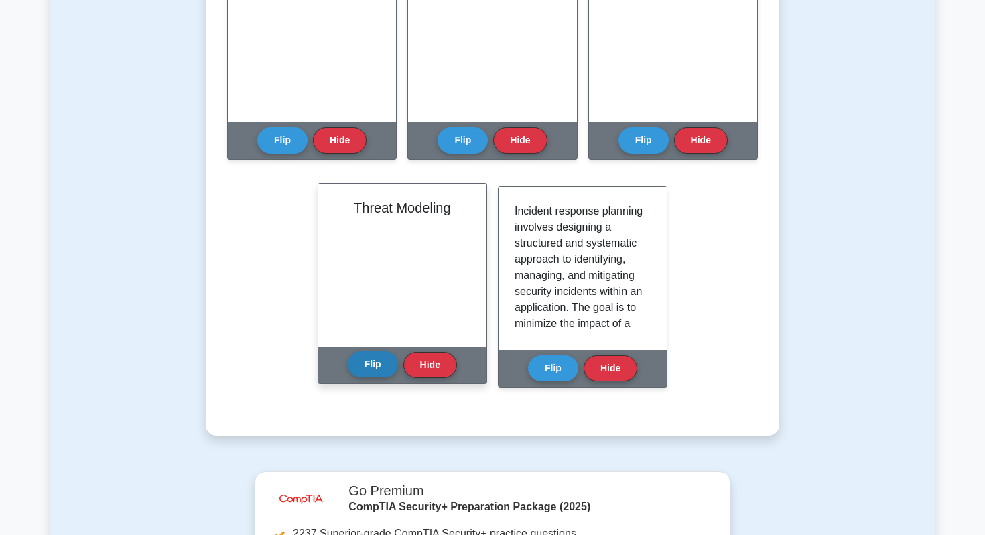
click at [375, 367] on button "Flip" at bounding box center [373, 364] width 50 height 26
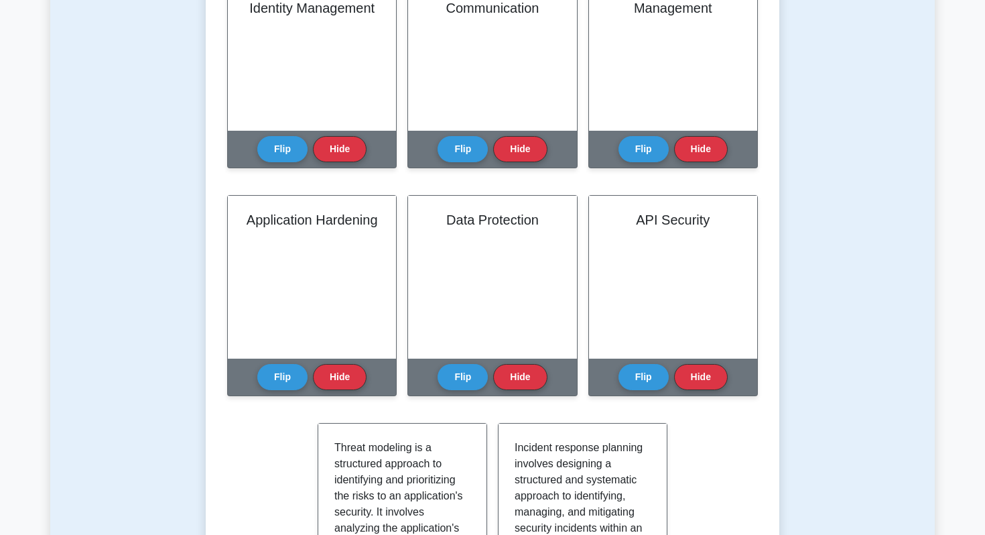
scroll to position [773, 0]
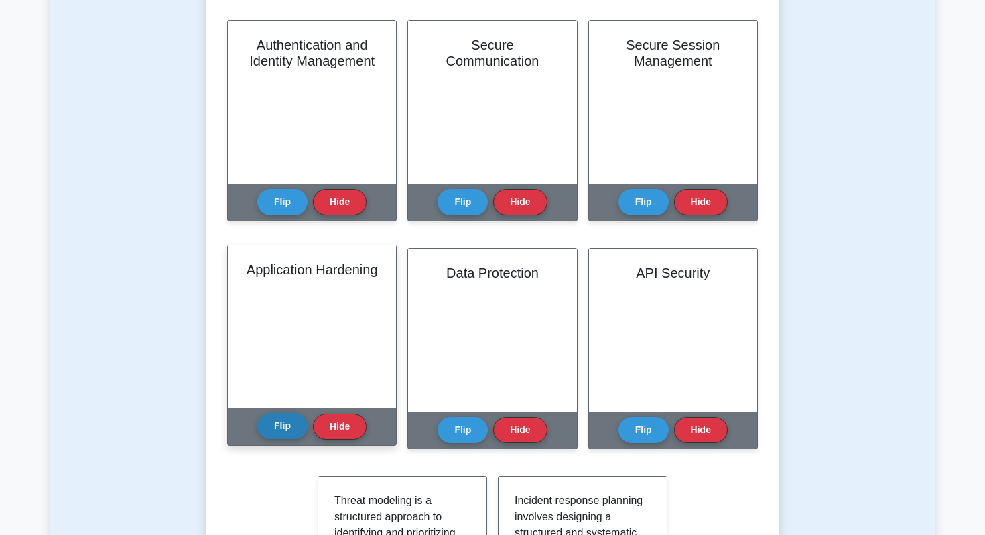
click at [282, 423] on button "Flip" at bounding box center [282, 426] width 50 height 26
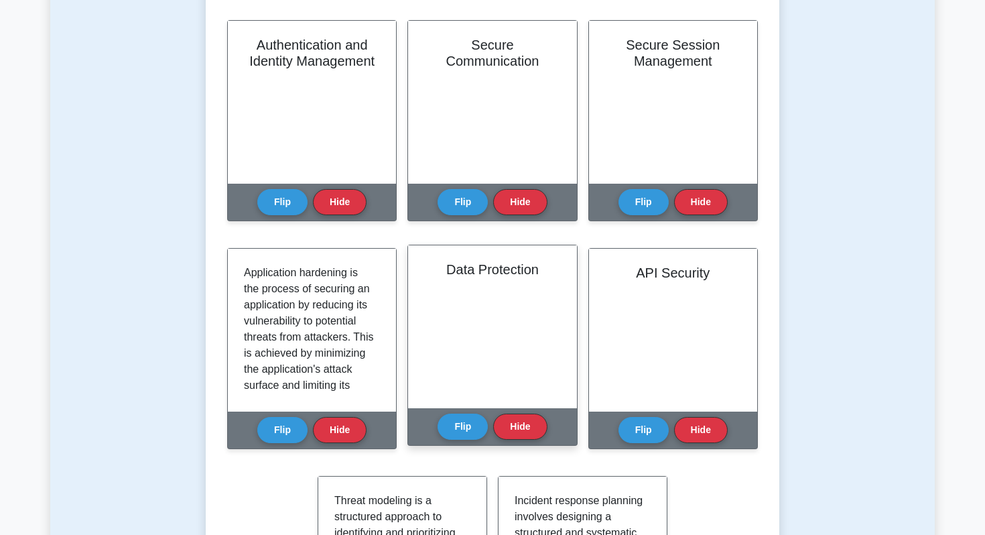
click at [415, 416] on div "Data Protection Flip Hide" at bounding box center [491, 345] width 169 height 201
click at [453, 417] on button "Flip" at bounding box center [462, 426] width 50 height 26
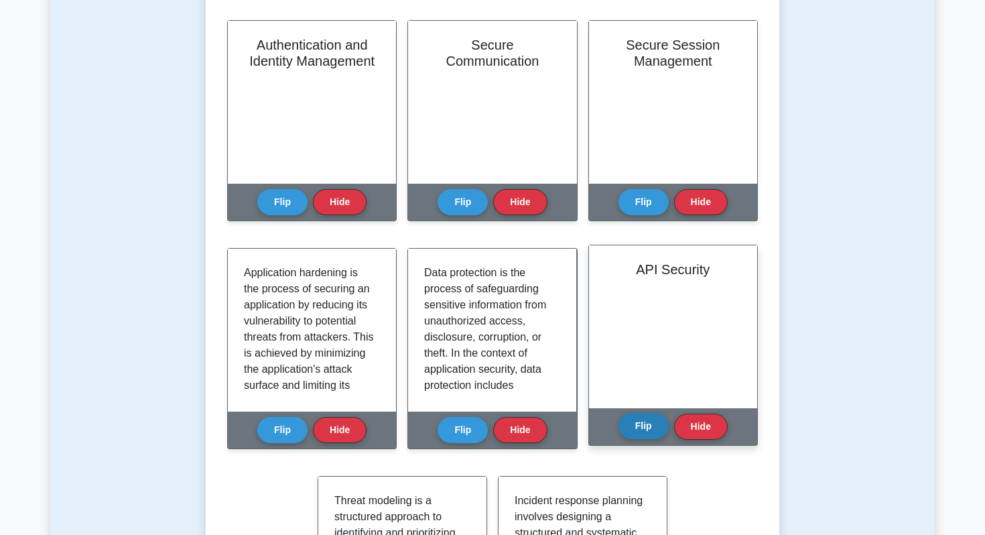
click at [649, 425] on button "Flip" at bounding box center [643, 426] width 50 height 26
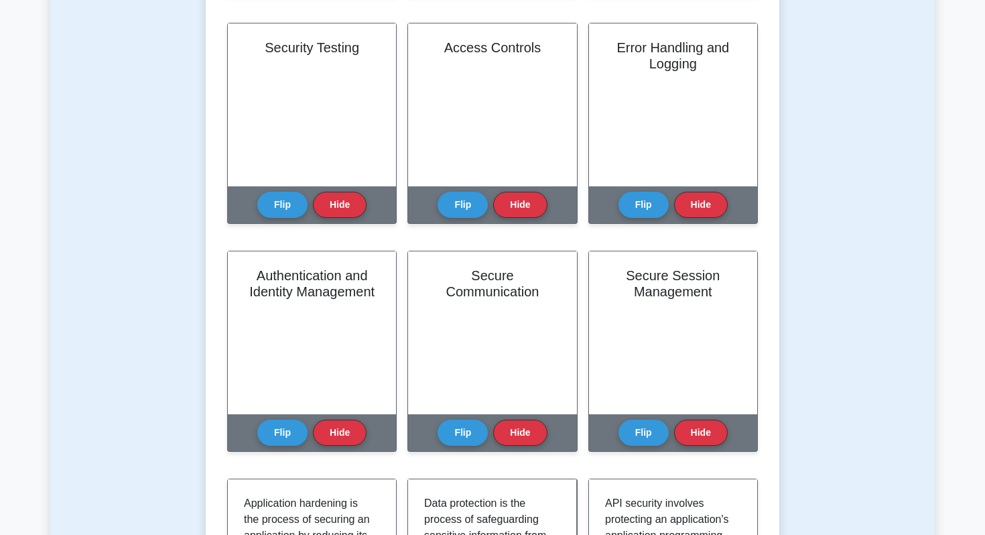
scroll to position [541, 0]
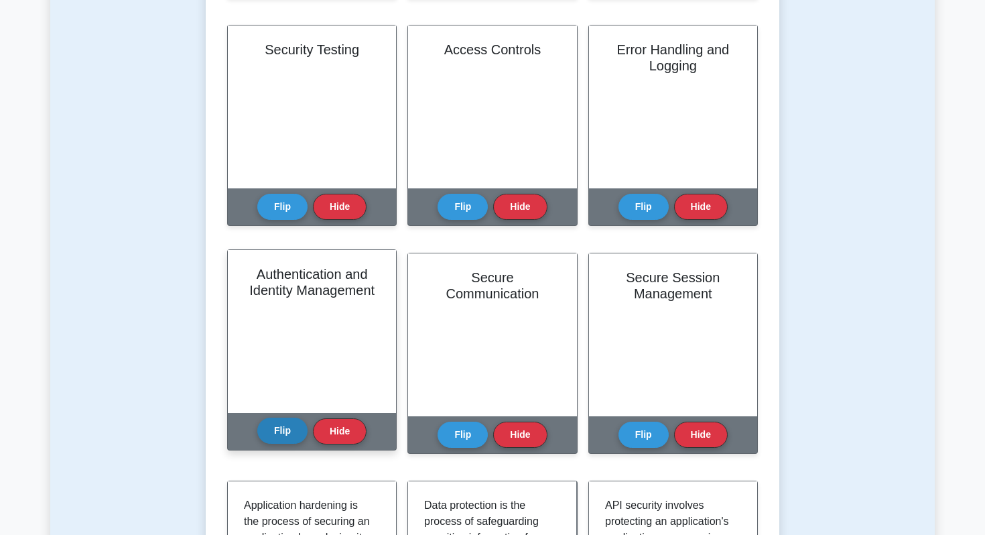
click at [279, 441] on button "Flip" at bounding box center [282, 430] width 50 height 26
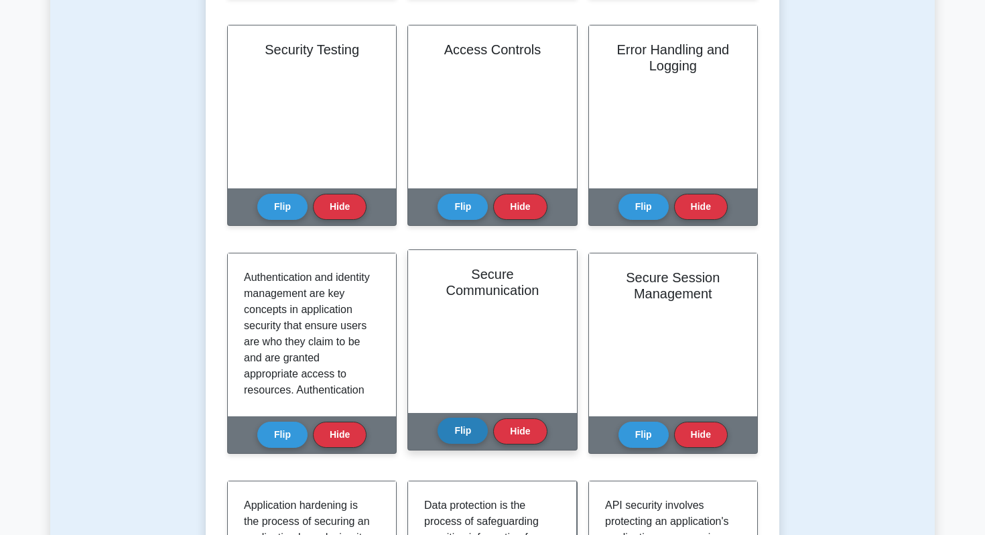
click at [470, 432] on button "Flip" at bounding box center [462, 430] width 50 height 26
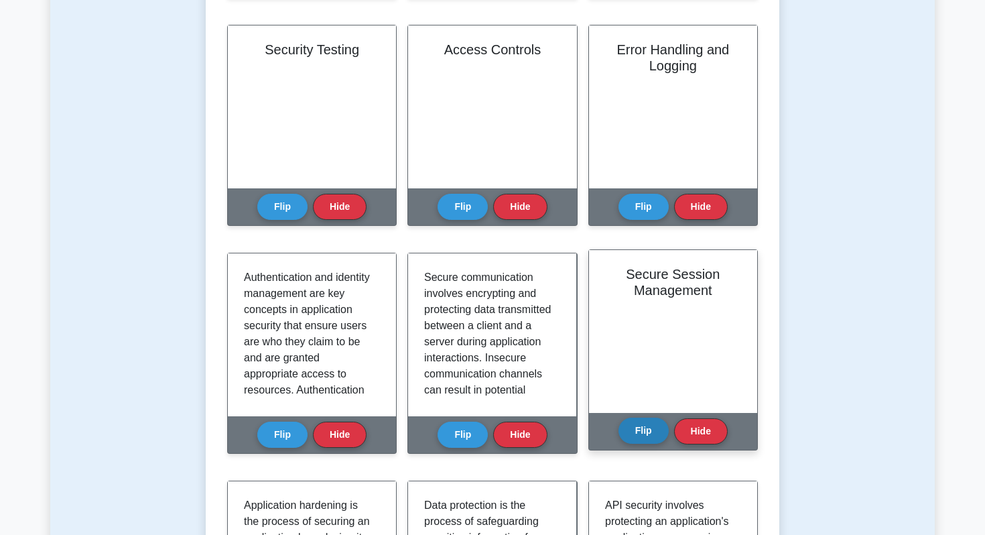
click at [644, 431] on button "Flip" at bounding box center [643, 430] width 50 height 26
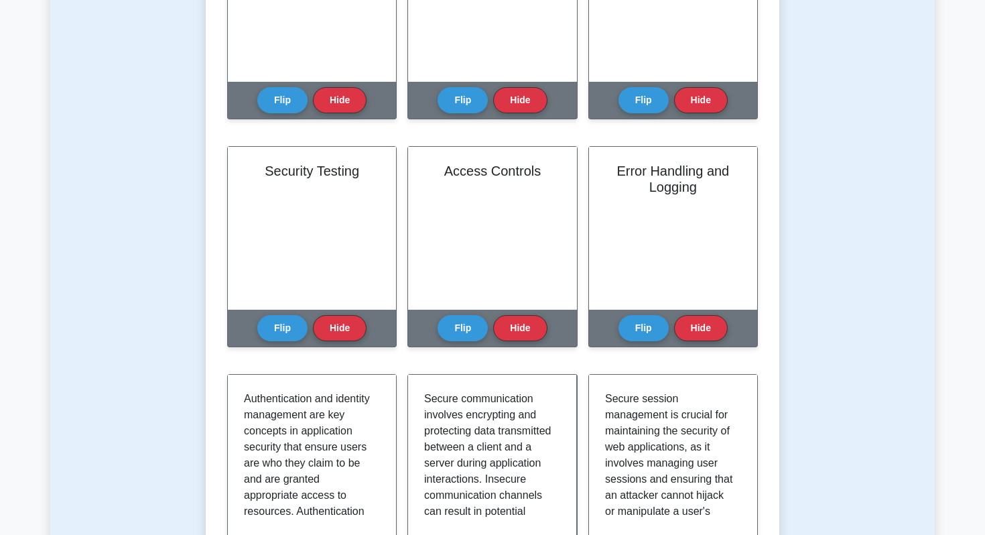
scroll to position [365, 0]
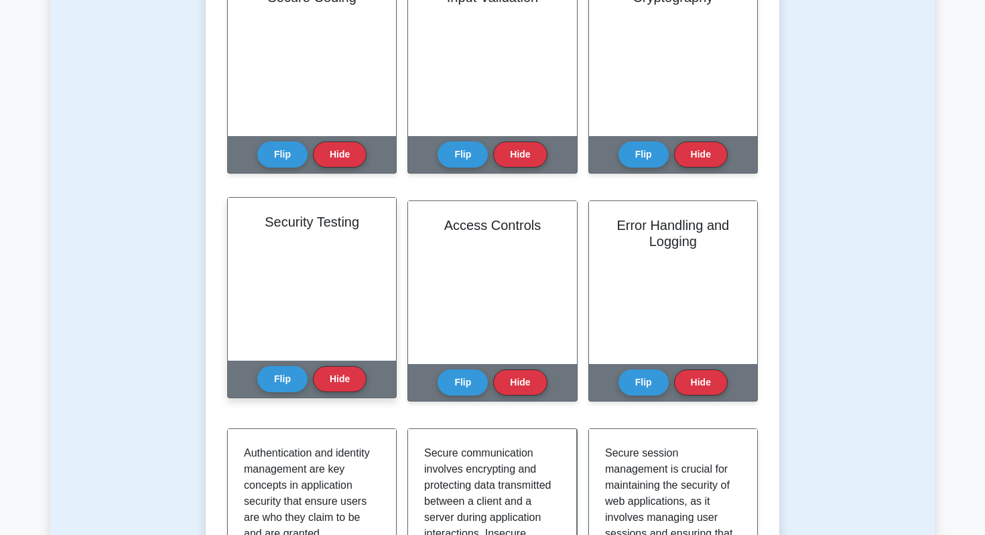
click at [291, 396] on div "Flip Hide" at bounding box center [311, 378] width 109 height 37
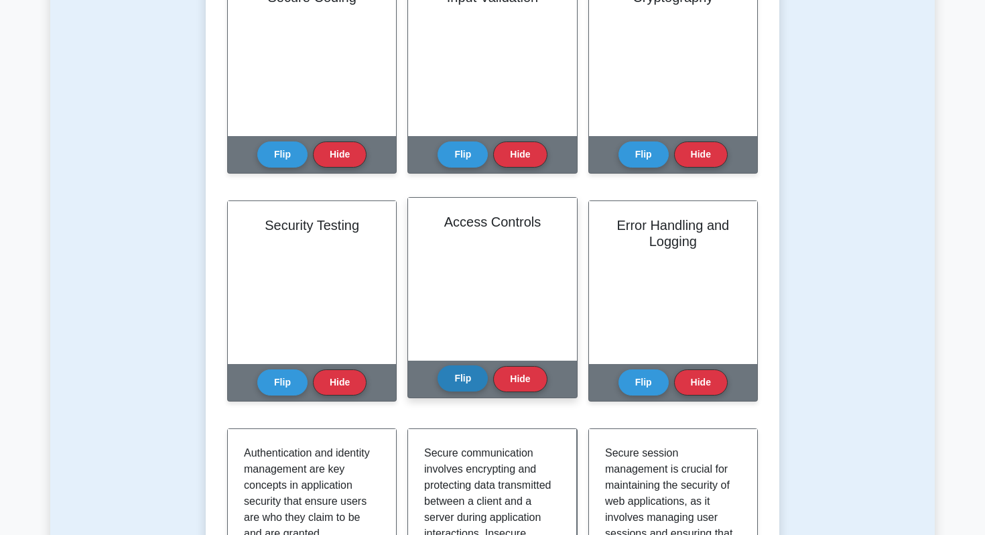
click at [472, 388] on button "Flip" at bounding box center [462, 378] width 50 height 26
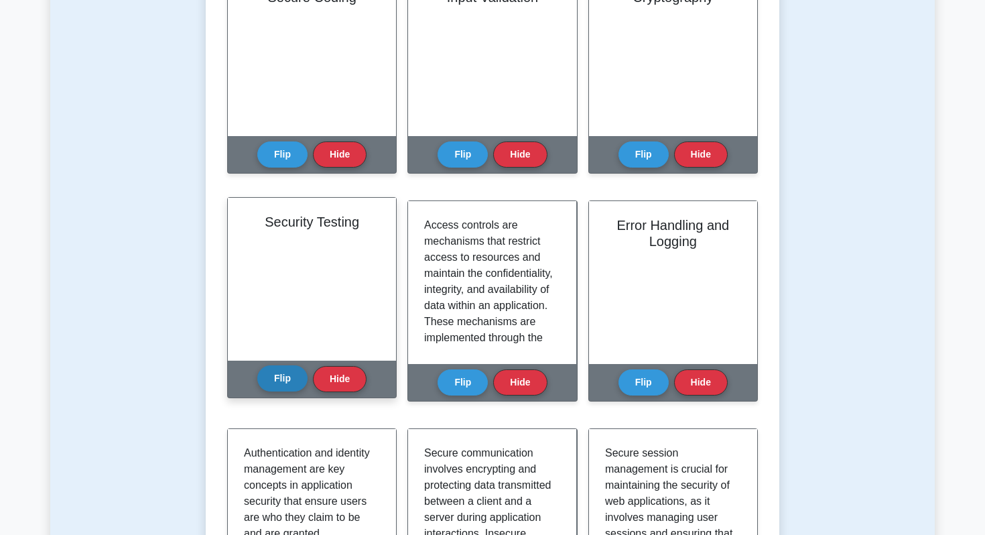
click at [288, 385] on button "Flip" at bounding box center [282, 378] width 50 height 26
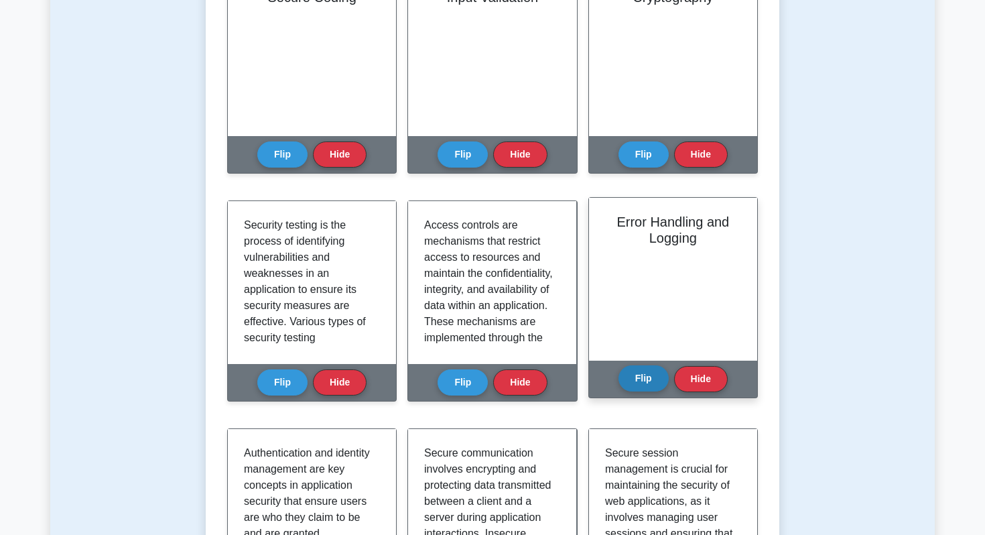
click at [642, 383] on button "Flip" at bounding box center [643, 378] width 50 height 26
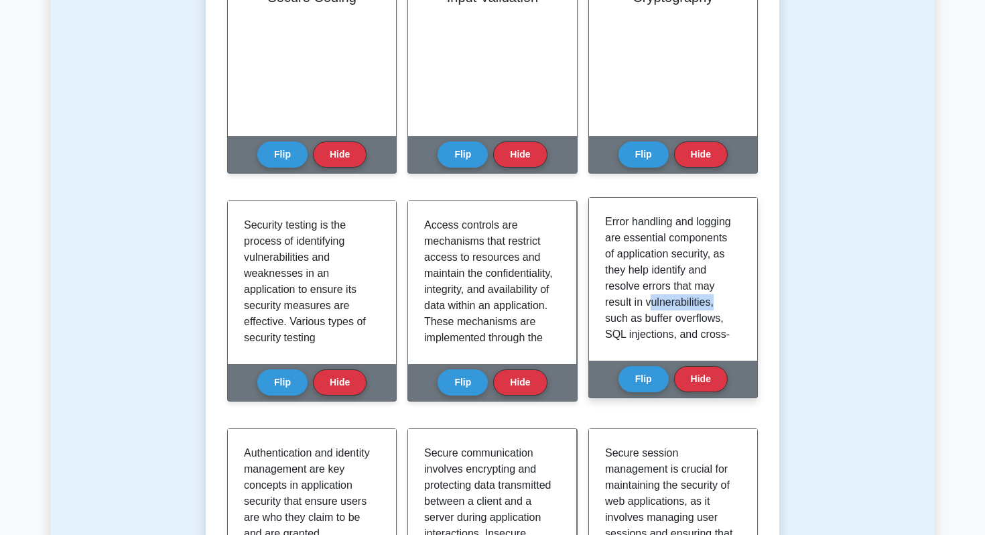
drag, startPoint x: 673, startPoint y: 313, endPoint x: 612, endPoint y: 316, distance: 60.4
click at [612, 316] on p "Error handling and logging are essential components of application security, as…" at bounding box center [670, 423] width 131 height 418
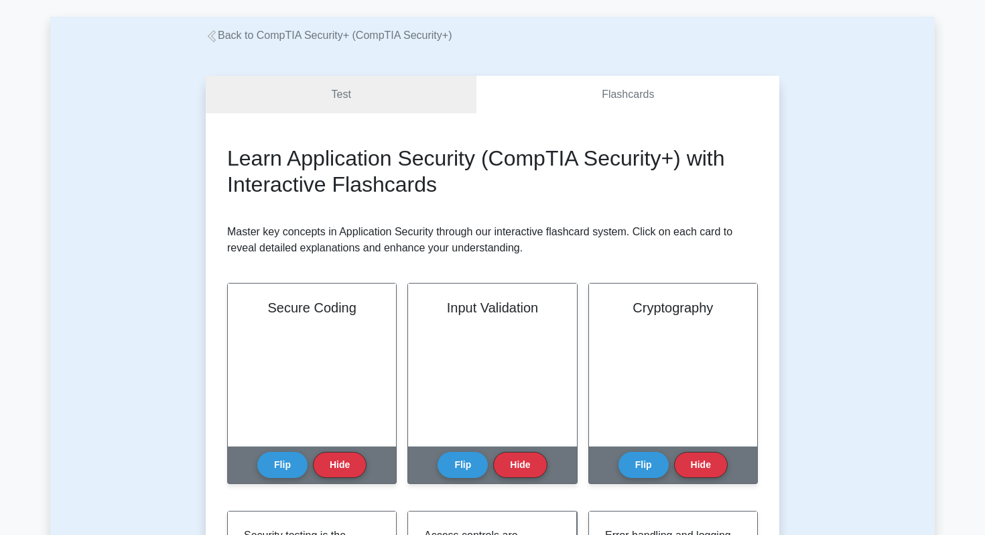
scroll to position [50, 0]
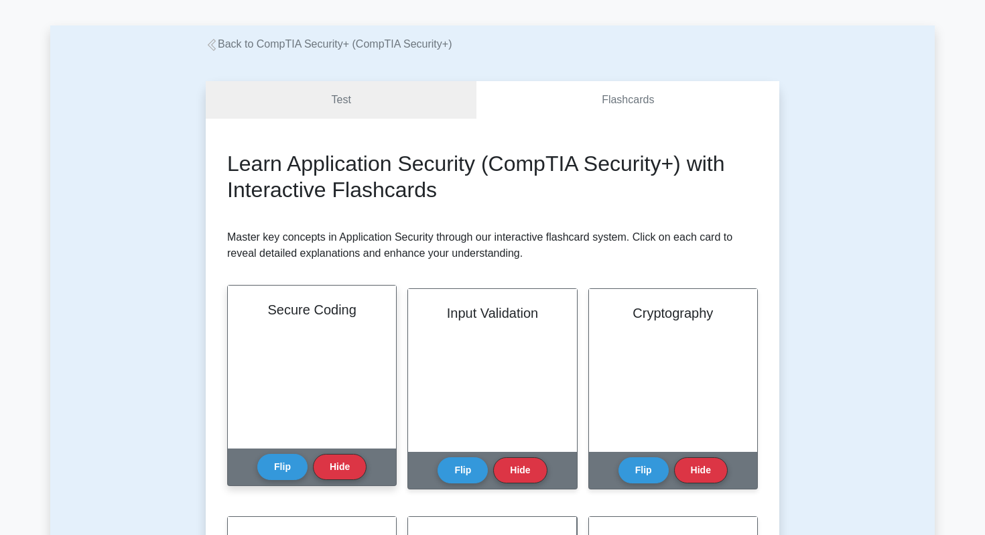
click at [271, 483] on div "Flip Hide" at bounding box center [311, 466] width 109 height 37
click at [269, 461] on button "Flip" at bounding box center [282, 466] width 50 height 26
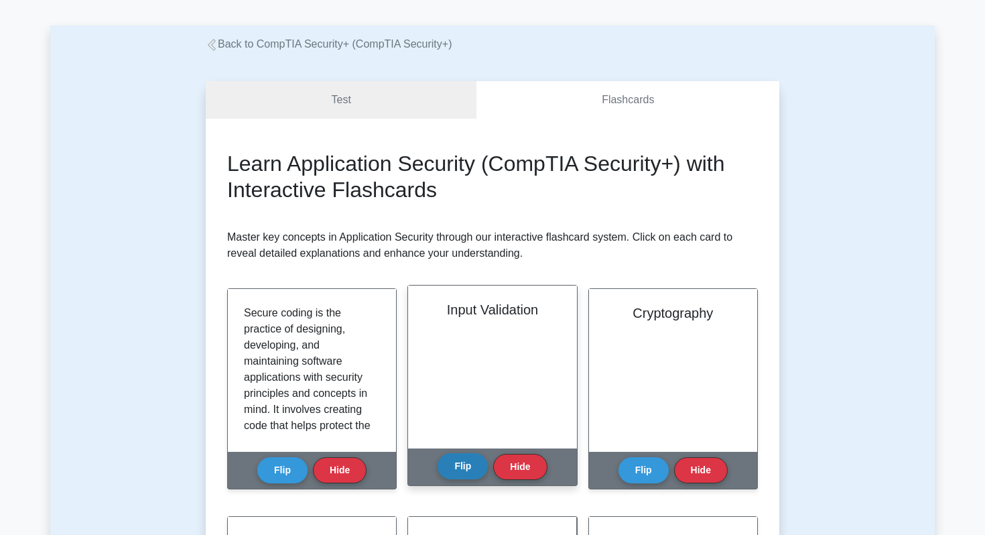
click at [454, 475] on button "Flip" at bounding box center [462, 466] width 50 height 26
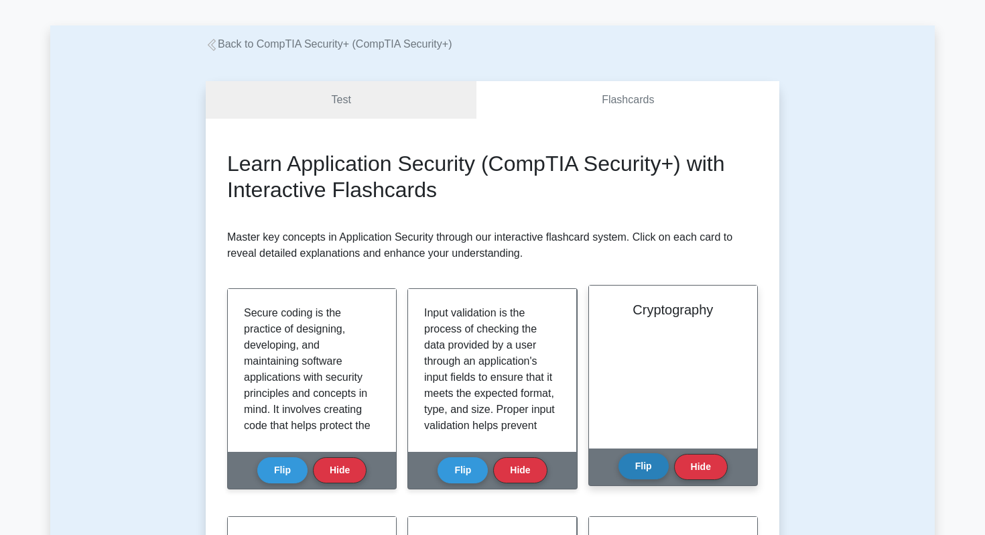
click at [650, 465] on button "Flip" at bounding box center [643, 466] width 50 height 26
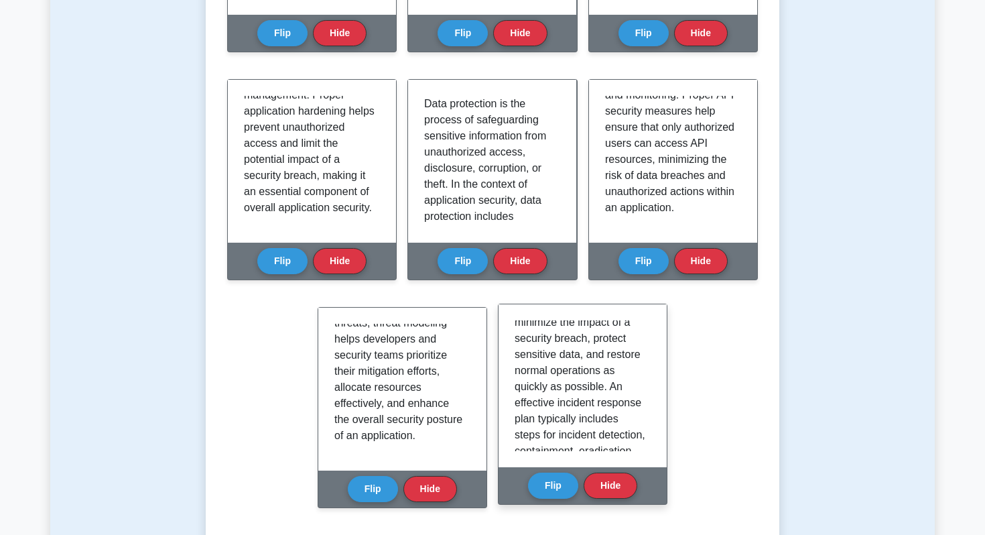
scroll to position [110, 0]
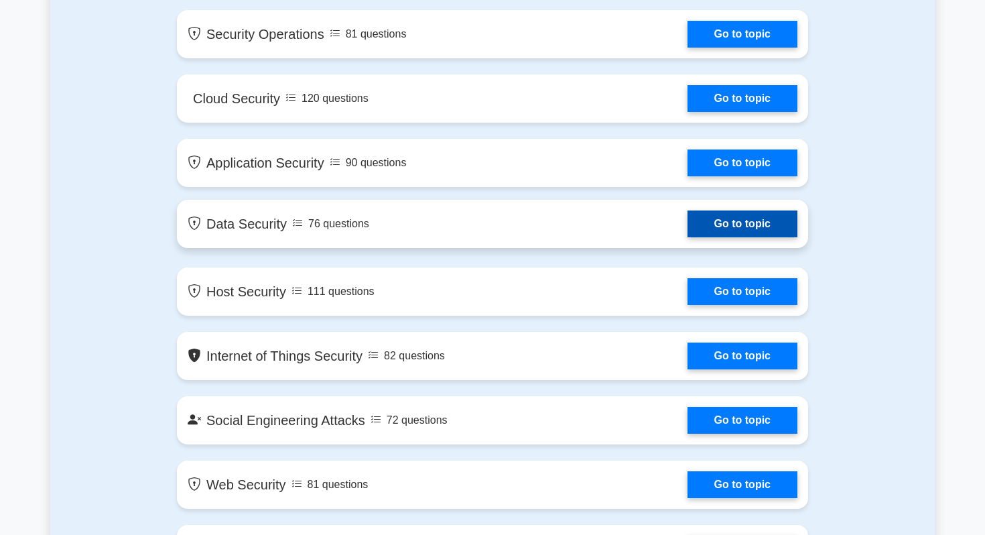
scroll to position [1446, 0]
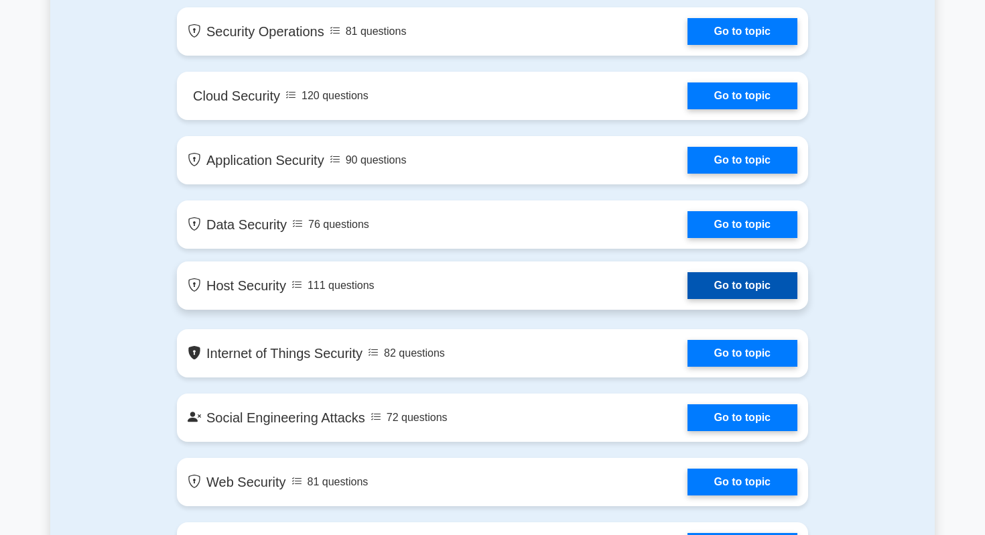
click at [750, 286] on link "Go to topic" at bounding box center [742, 285] width 110 height 27
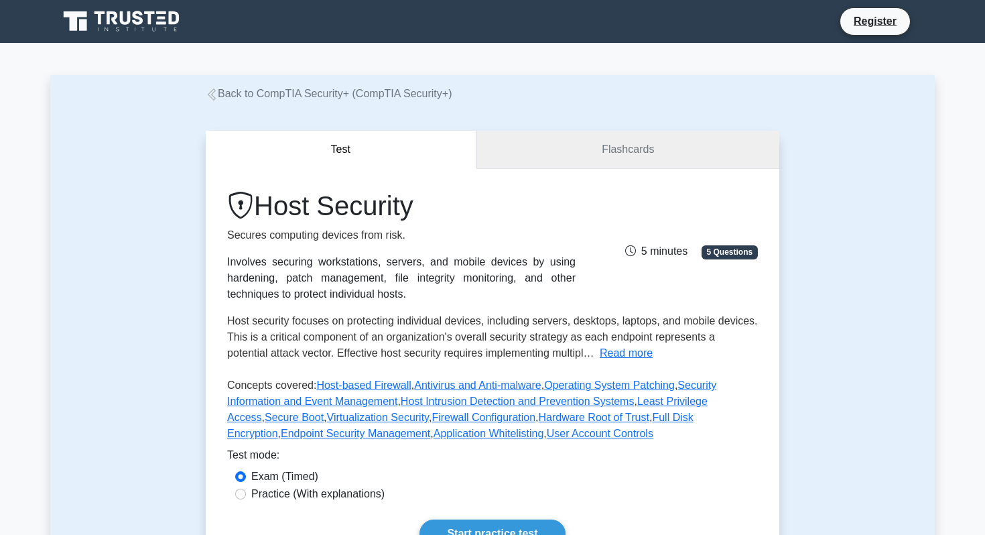
click at [655, 164] on link "Flashcards" at bounding box center [627, 150] width 303 height 38
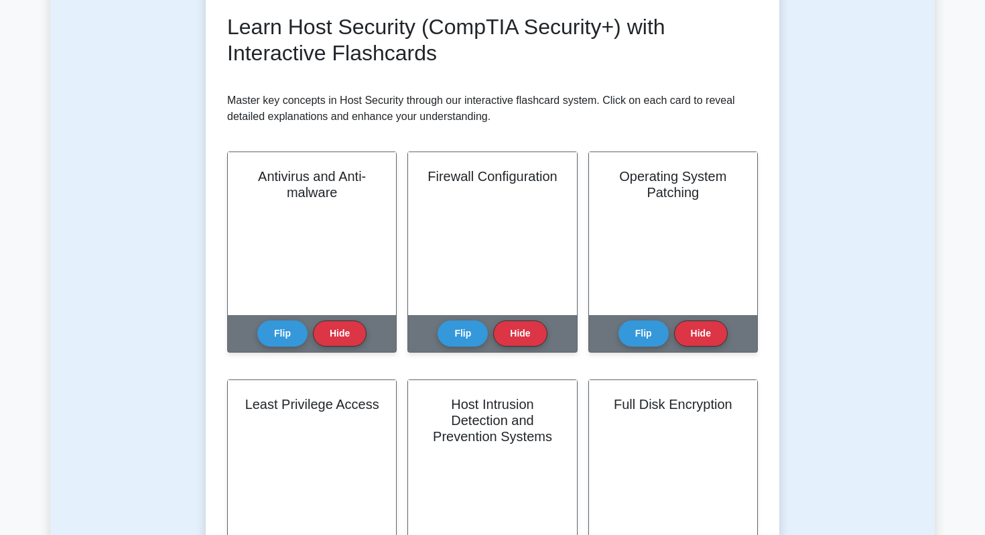
scroll to position [191, 0]
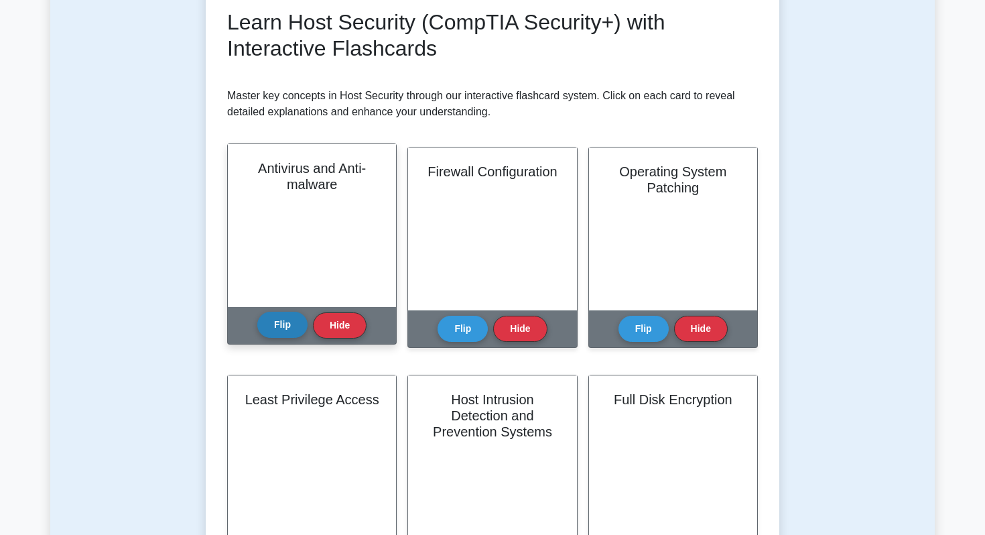
click at [277, 338] on div "Flip Hide" at bounding box center [311, 325] width 109 height 37
click at [279, 320] on button "Flip" at bounding box center [282, 325] width 50 height 26
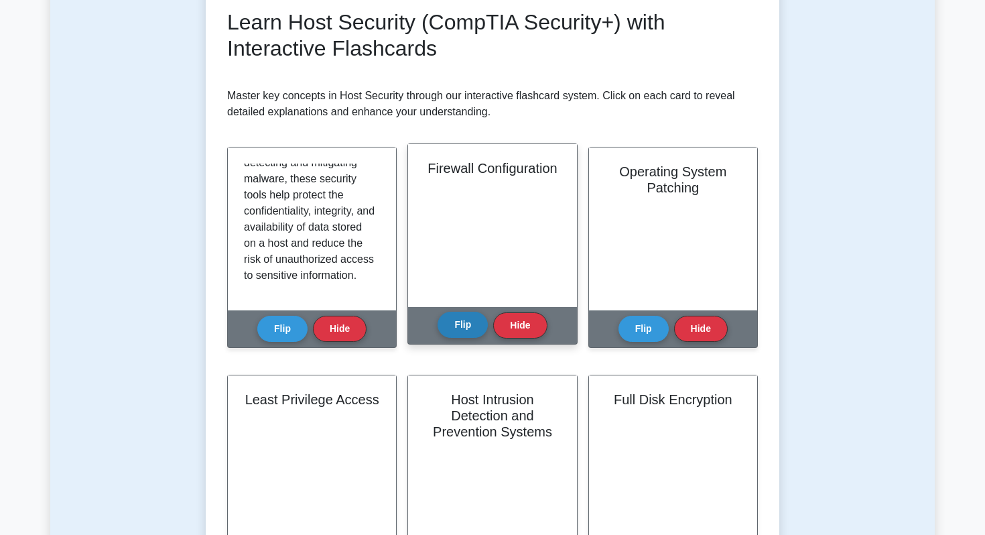
click at [449, 320] on button "Flip" at bounding box center [462, 325] width 50 height 26
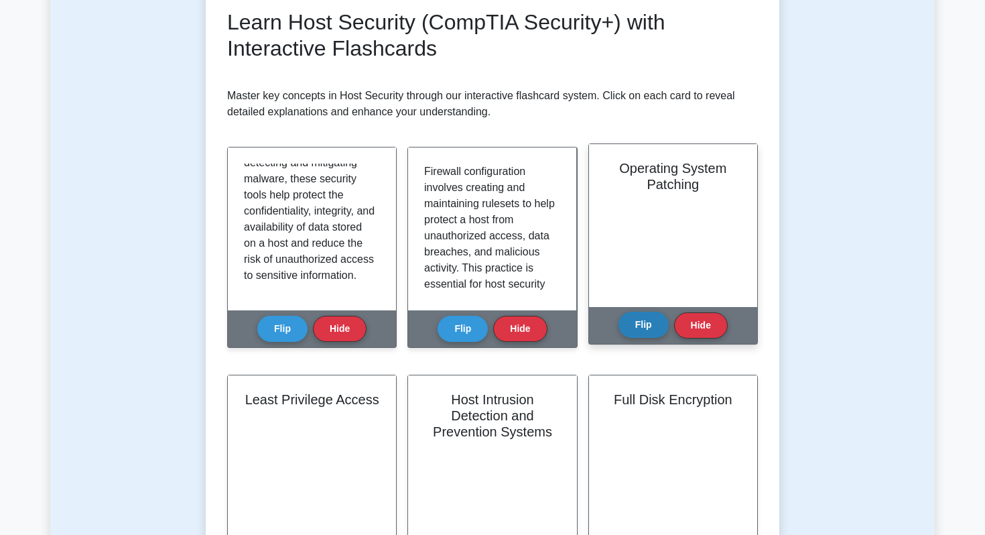
click at [636, 323] on button "Flip" at bounding box center [643, 325] width 50 height 26
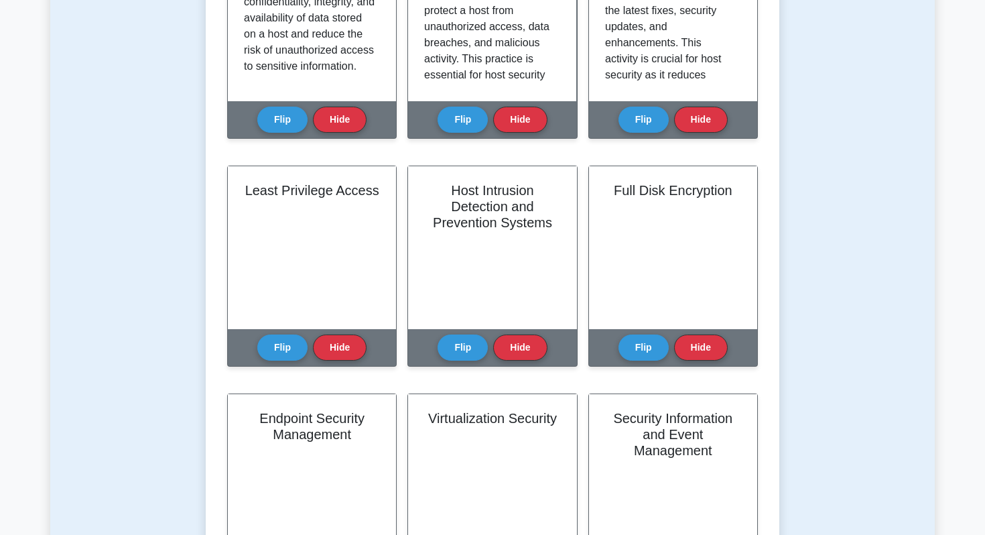
scroll to position [421, 0]
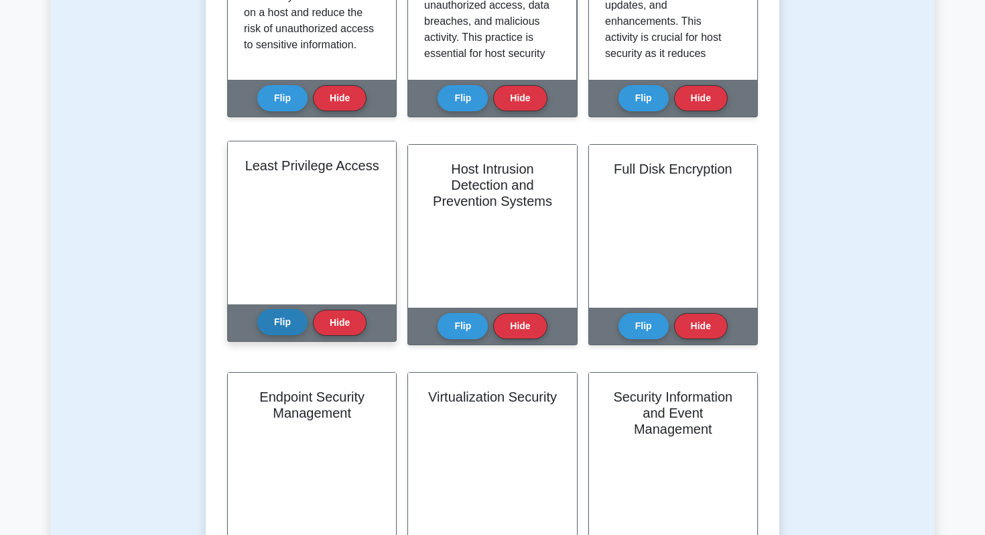
click at [277, 323] on button "Flip" at bounding box center [282, 322] width 50 height 26
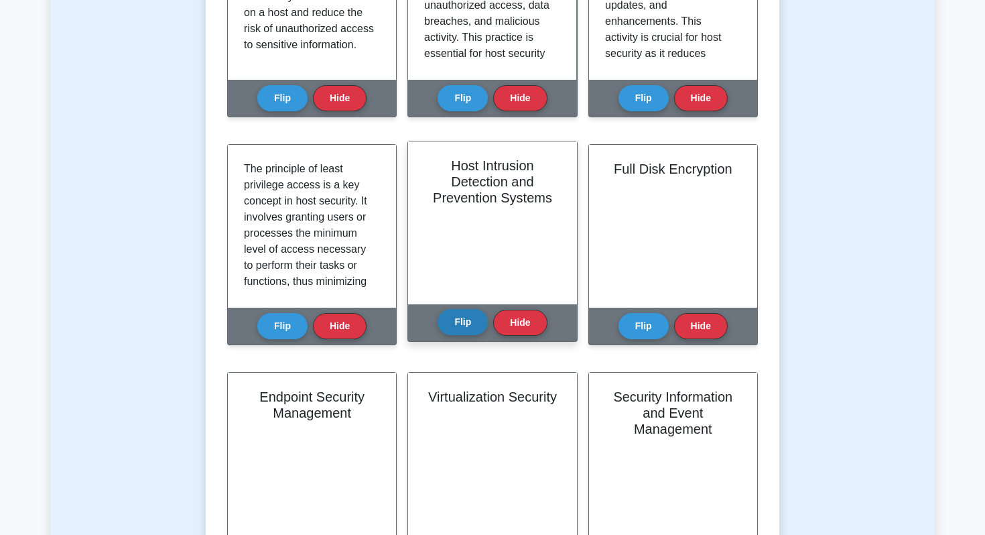
click at [444, 316] on button "Flip" at bounding box center [462, 322] width 50 height 26
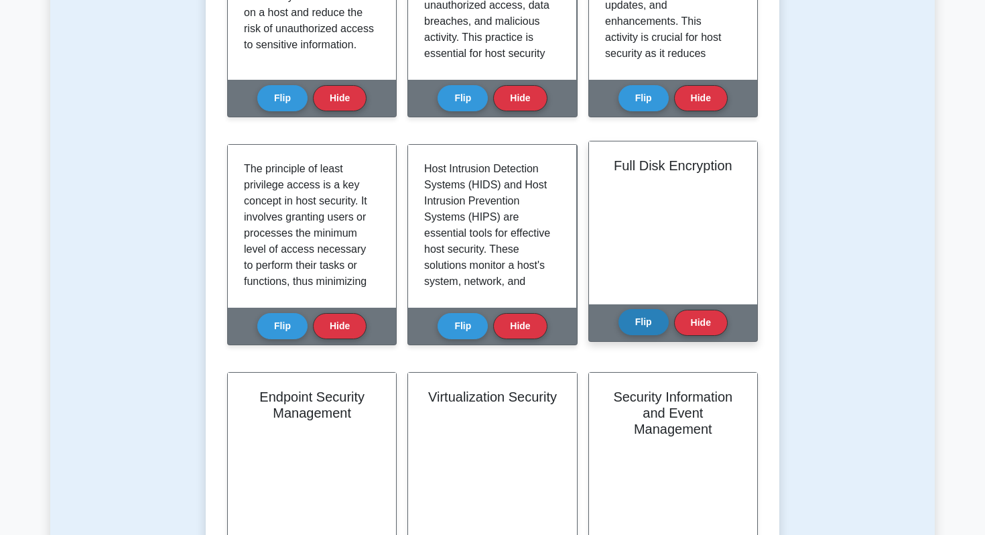
click at [646, 335] on div "Flip Hide" at bounding box center [672, 322] width 109 height 37
click at [640, 328] on button "Flip" at bounding box center [643, 322] width 50 height 26
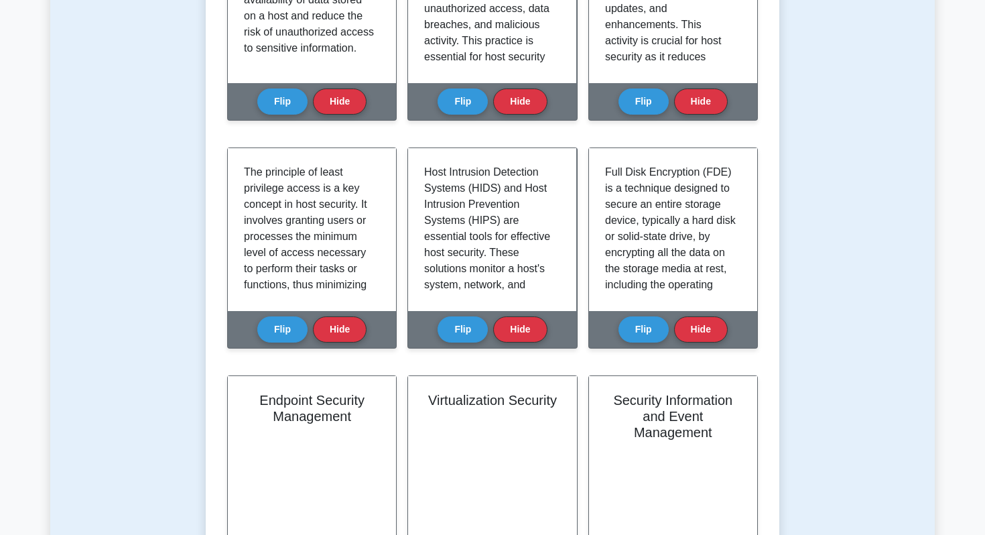
click at [163, 346] on div "Test Flashcards Learn Host Security (CompTIA Security+) with Interactive Flashc…" at bounding box center [492, 396] width 884 height 1432
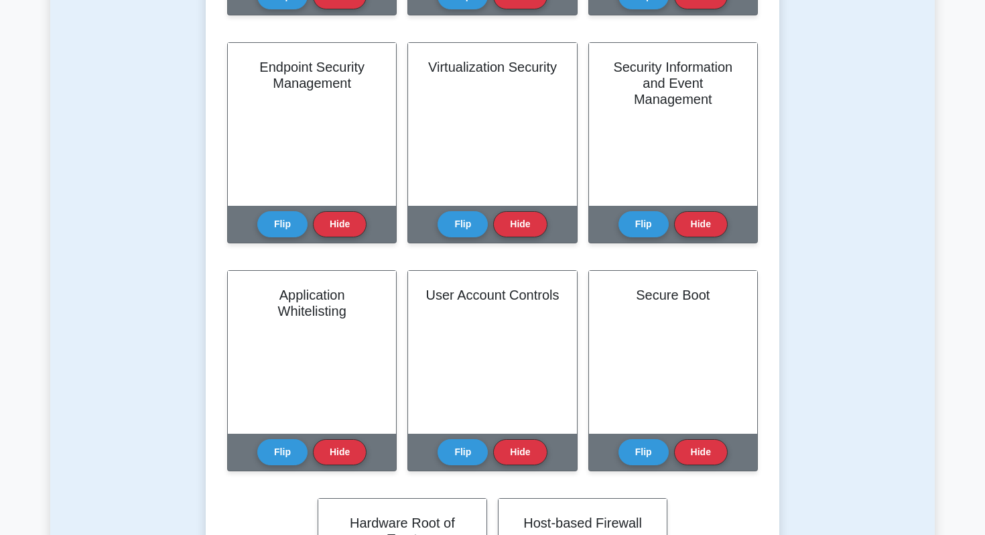
scroll to position [785, 0]
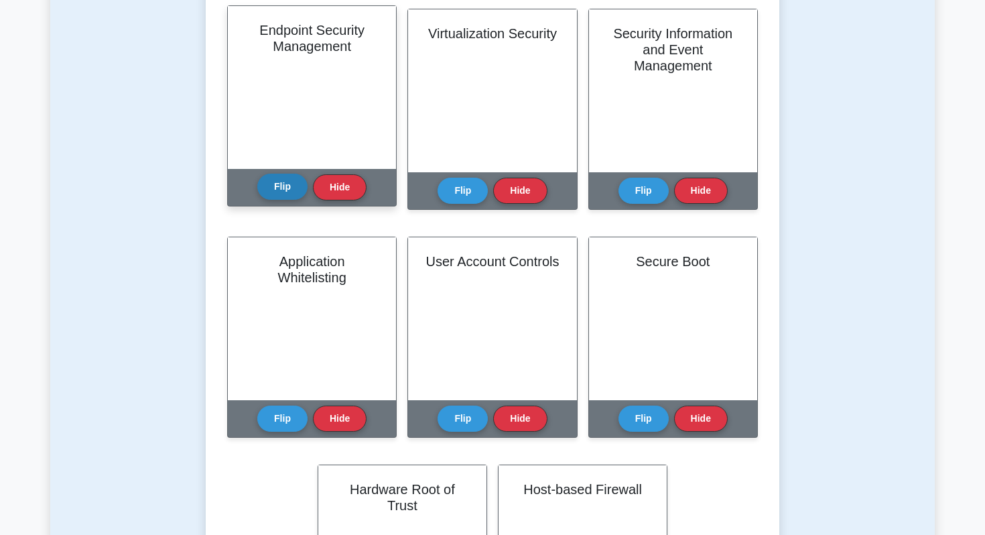
click at [277, 186] on button "Flip" at bounding box center [282, 187] width 50 height 26
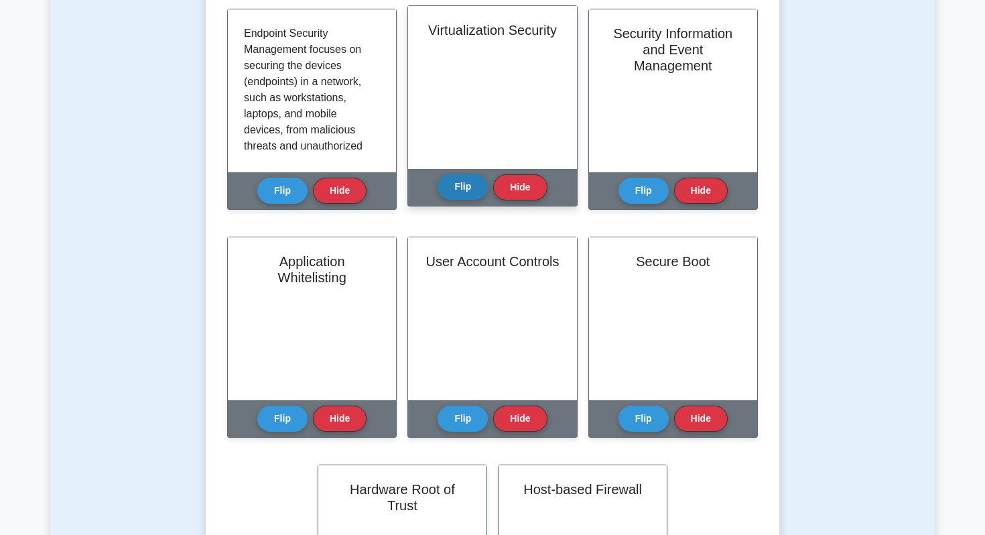
click at [467, 178] on button "Flip" at bounding box center [462, 187] width 50 height 26
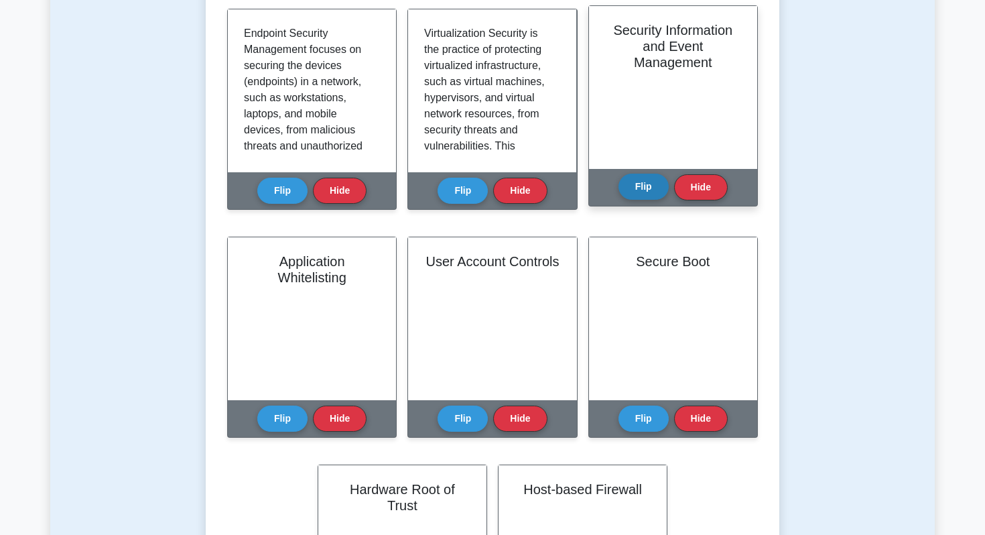
click at [648, 185] on button "Flip" at bounding box center [643, 187] width 50 height 26
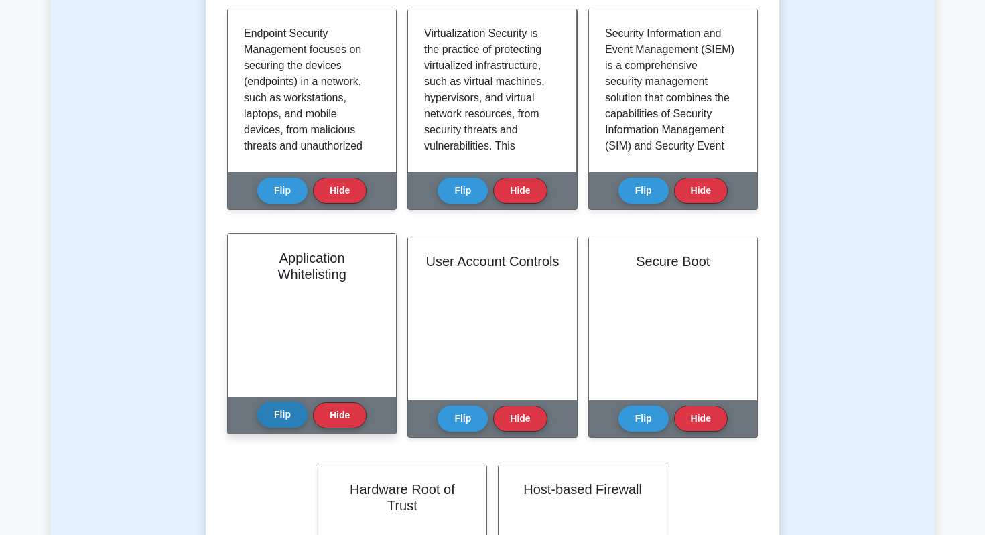
click at [288, 407] on button "Flip" at bounding box center [282, 414] width 50 height 26
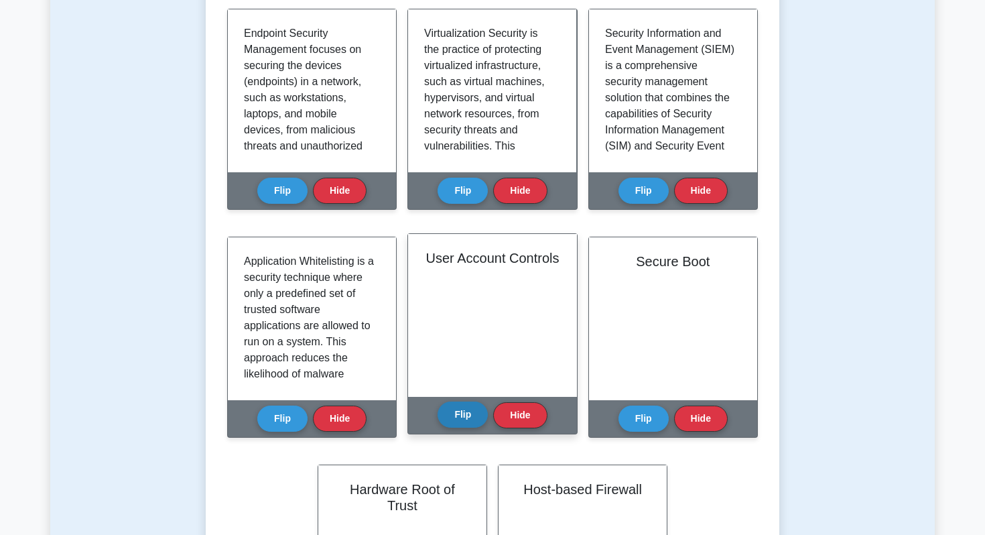
click at [451, 417] on button "Flip" at bounding box center [462, 414] width 50 height 26
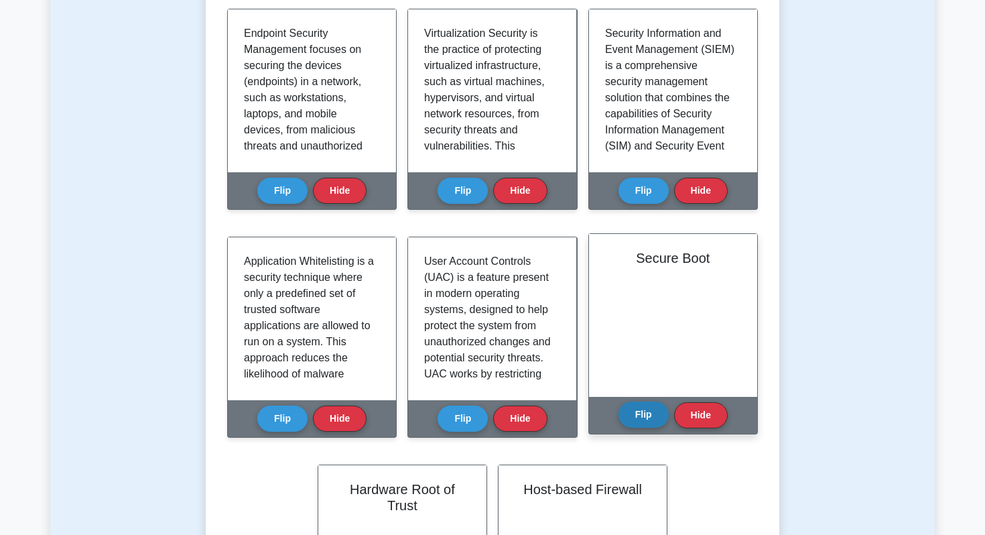
click at [626, 419] on button "Flip" at bounding box center [643, 414] width 50 height 26
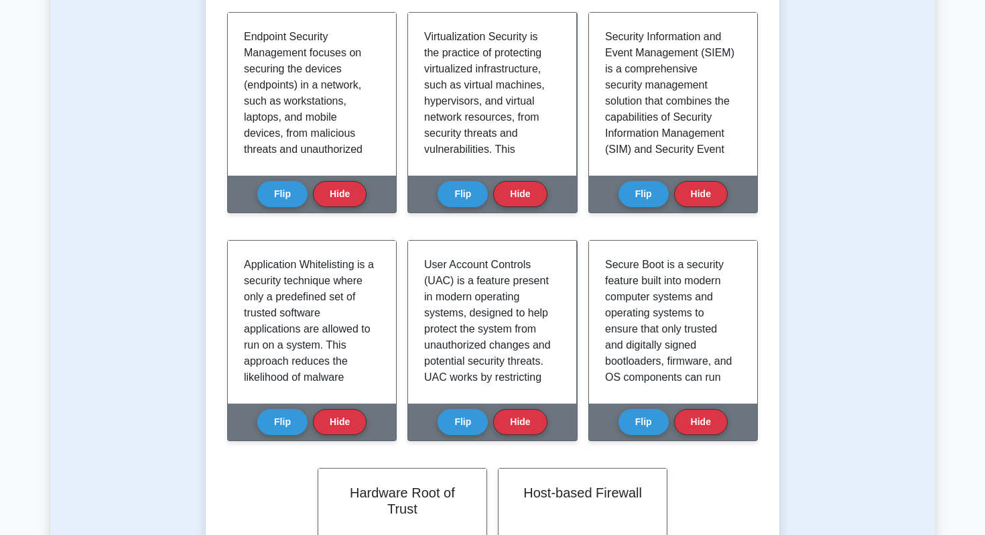
click at [125, 422] on div "Test Flashcards Learn Host Security (CompTIA Security+) with Interactive Flashc…" at bounding box center [492, 33] width 884 height 1432
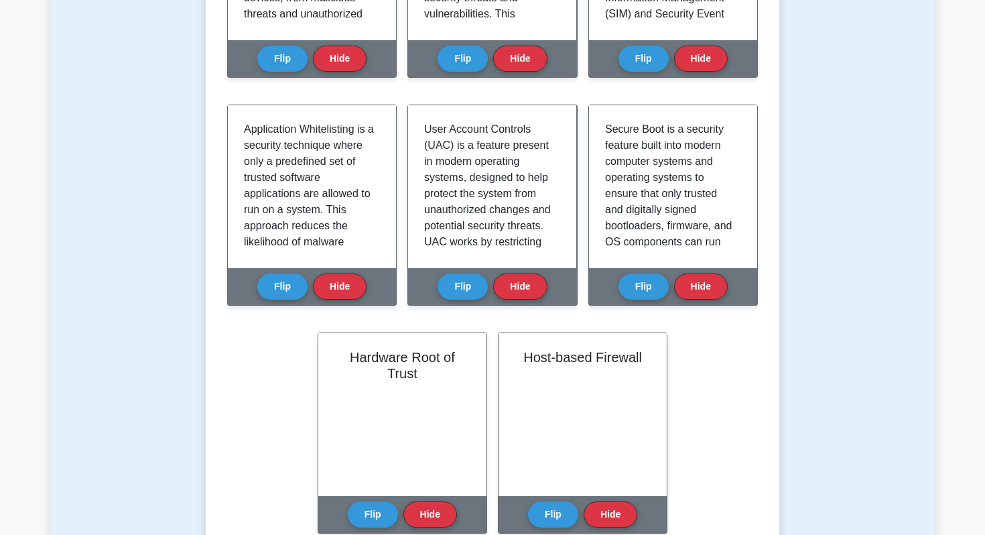
scroll to position [1021, 0]
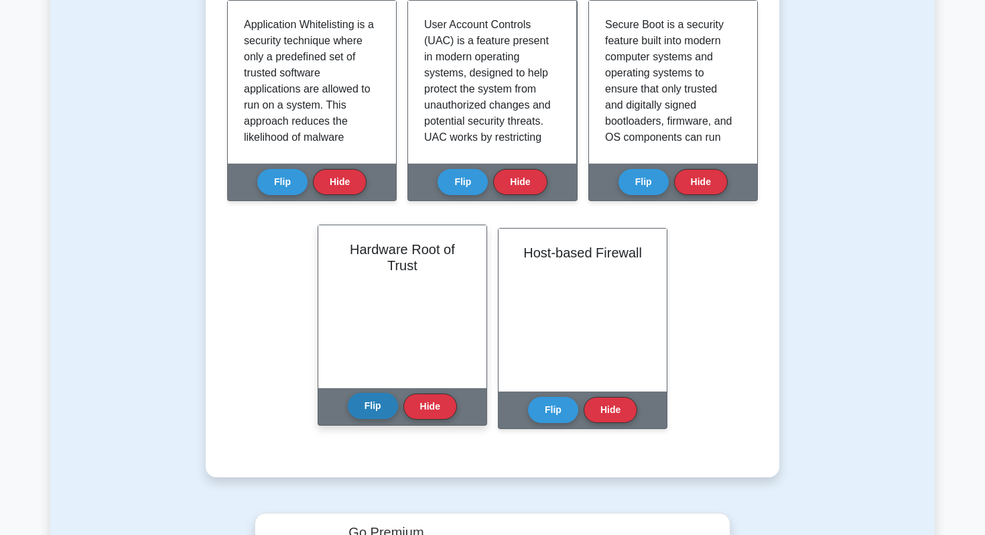
click at [352, 415] on button "Flip" at bounding box center [373, 406] width 50 height 26
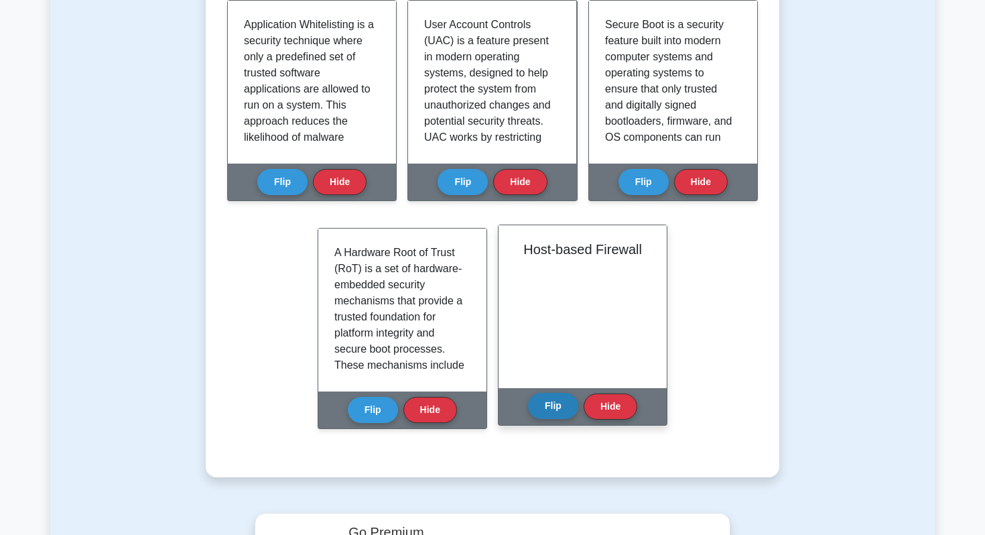
click at [566, 406] on button "Flip" at bounding box center [553, 406] width 50 height 26
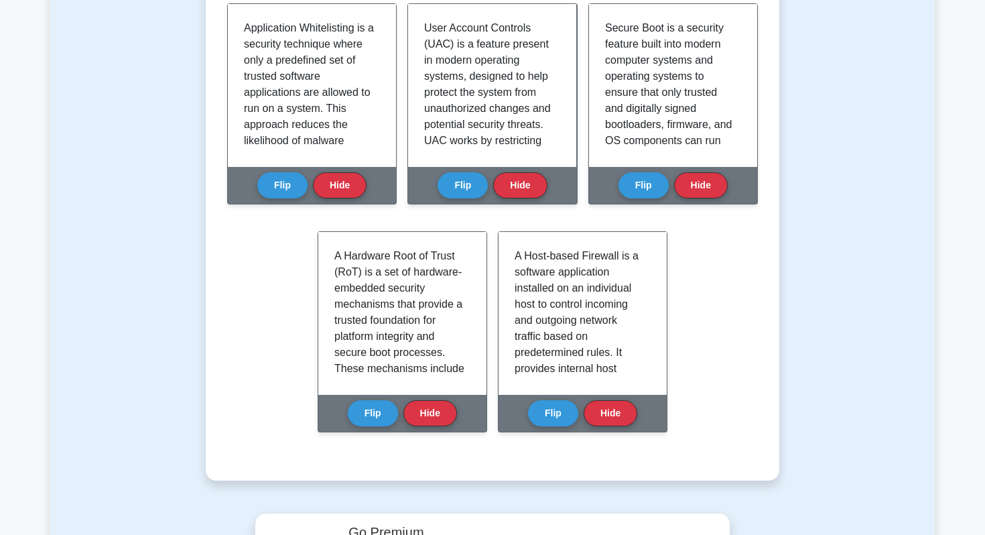
click at [12, 364] on main "Back to CompTIA Security+ (CompTIA Security+) Test Flashcards Learn Host Securi…" at bounding box center [492, 6] width 985 height 1969
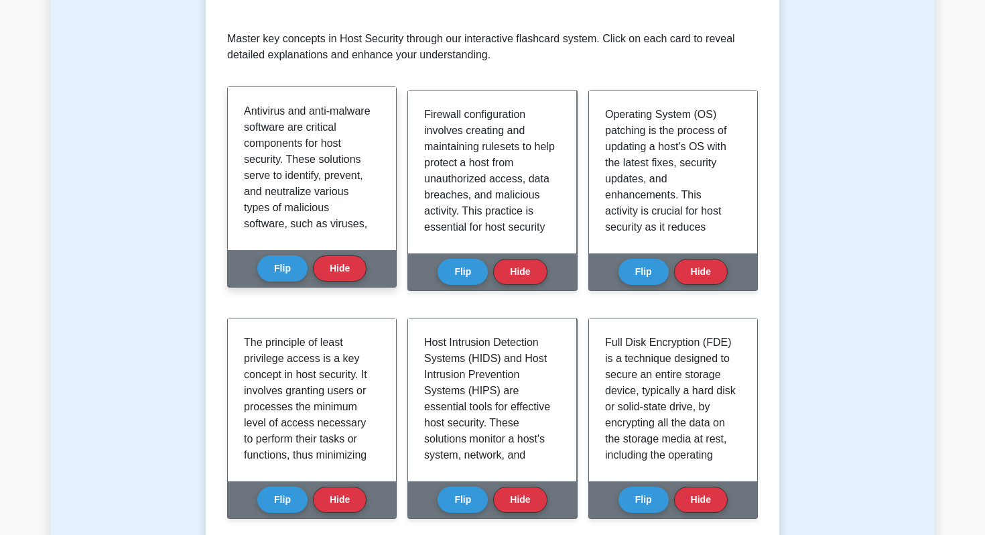
scroll to position [13, 0]
